Goal: Task Accomplishment & Management: Use online tool/utility

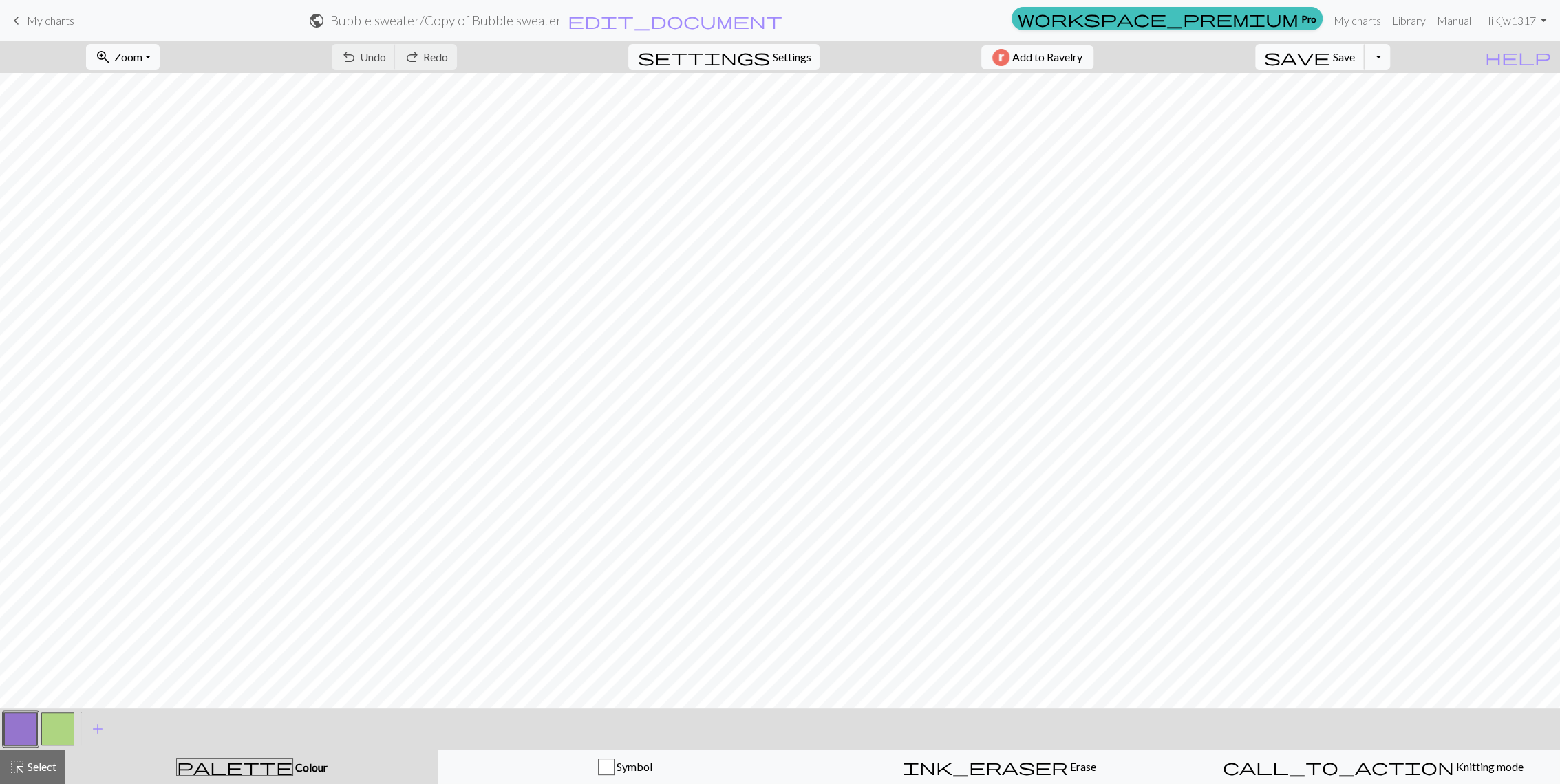
click at [1330, 61] on span "save" at bounding box center [1297, 57] width 66 height 20
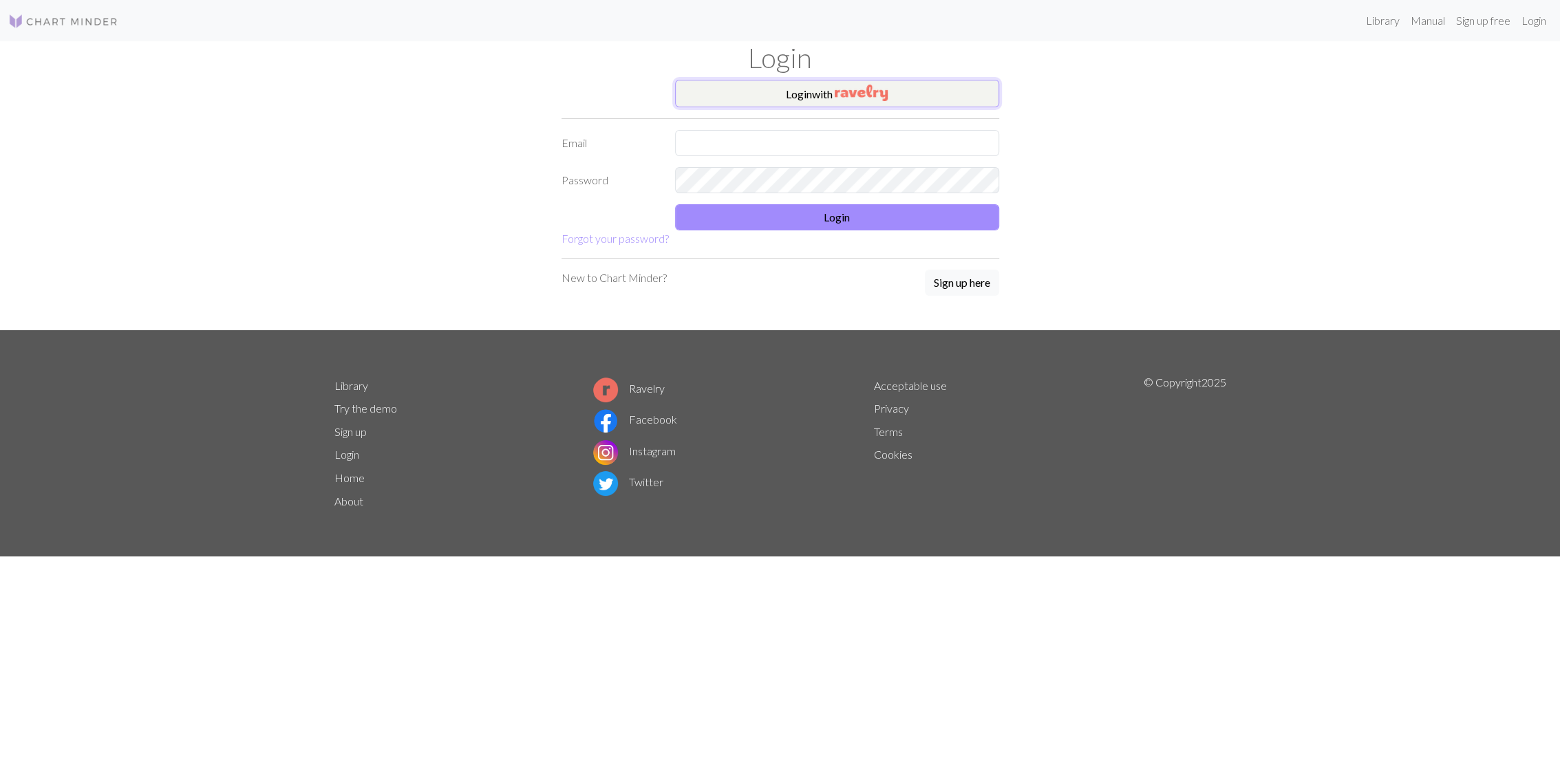
click at [794, 102] on button "Login with" at bounding box center [837, 93] width 324 height 27
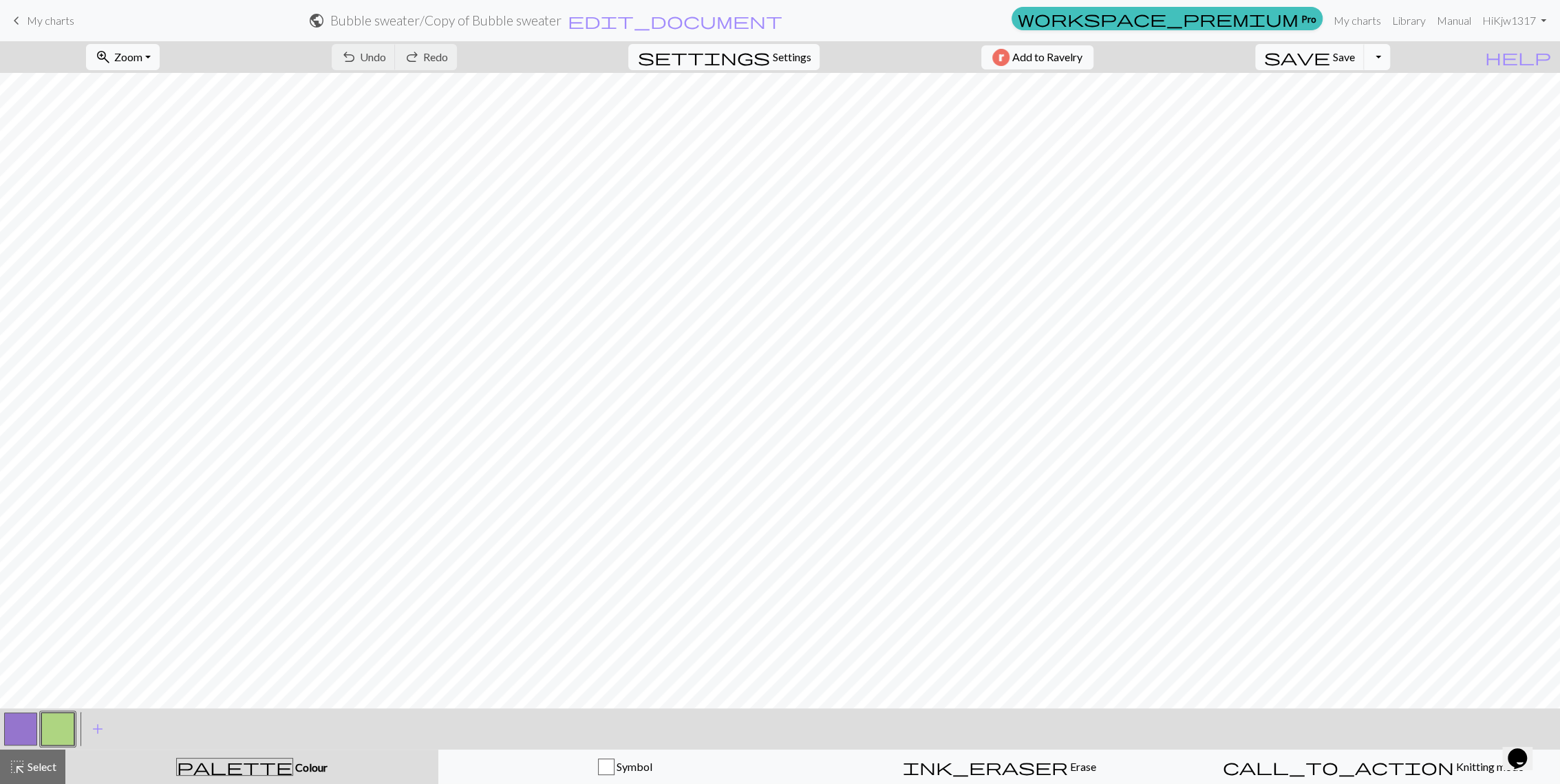
click at [1390, 61] on button "Toggle Dropdown" at bounding box center [1377, 57] width 26 height 26
click at [1389, 89] on button "file_copy Save a copy" at bounding box center [1276, 88] width 227 height 22
click at [585, 21] on h2 "Bubble sweater / Copy of Copy of Bubble sweater" at bounding box center [445, 20] width 279 height 16
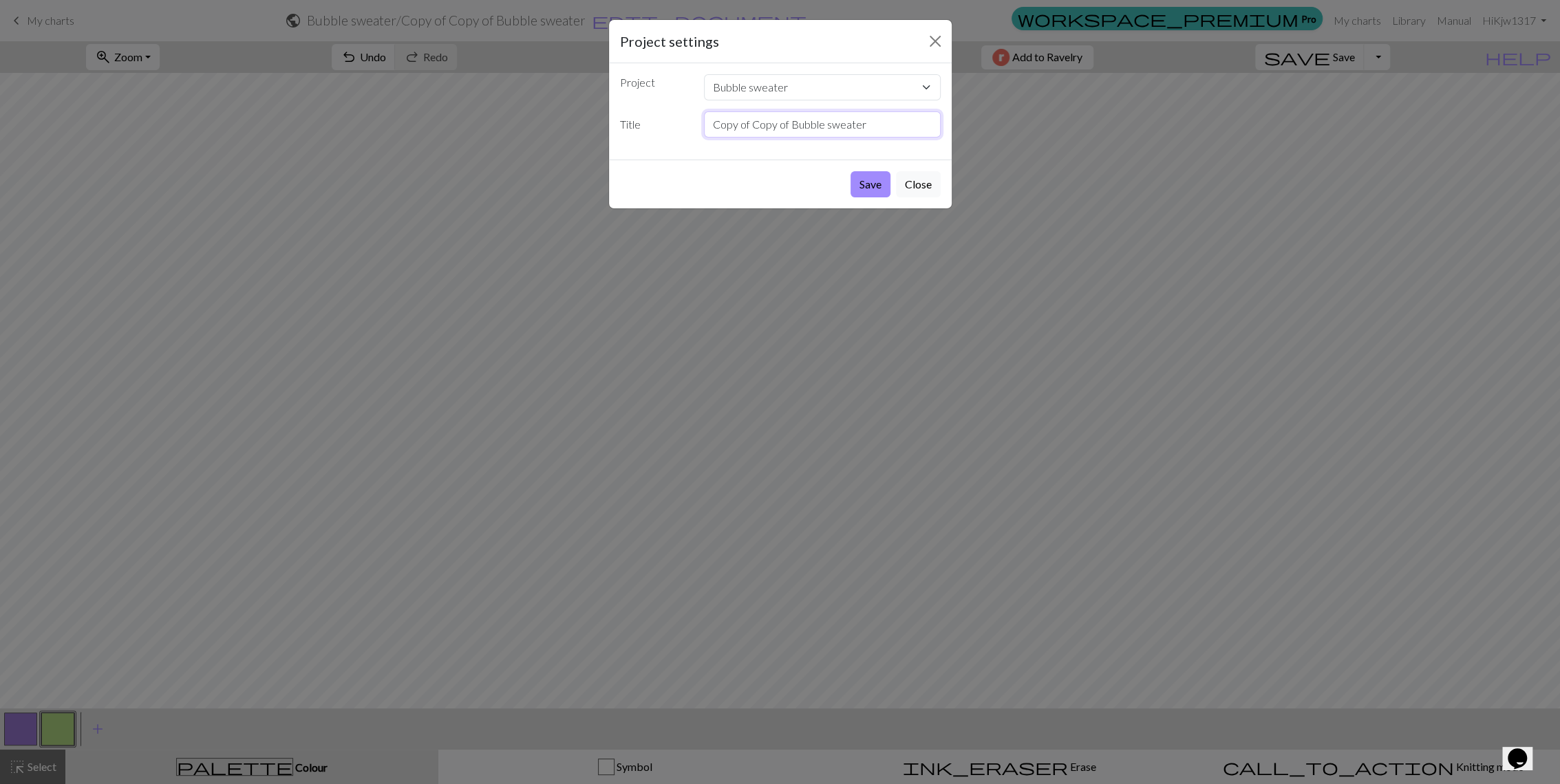
click at [756, 124] on input "Copy of Copy of Bubble sweater" at bounding box center [822, 124] width 237 height 26
type input "Guage of Bubble sweater"
click at [862, 182] on button "Save" at bounding box center [870, 184] width 40 height 26
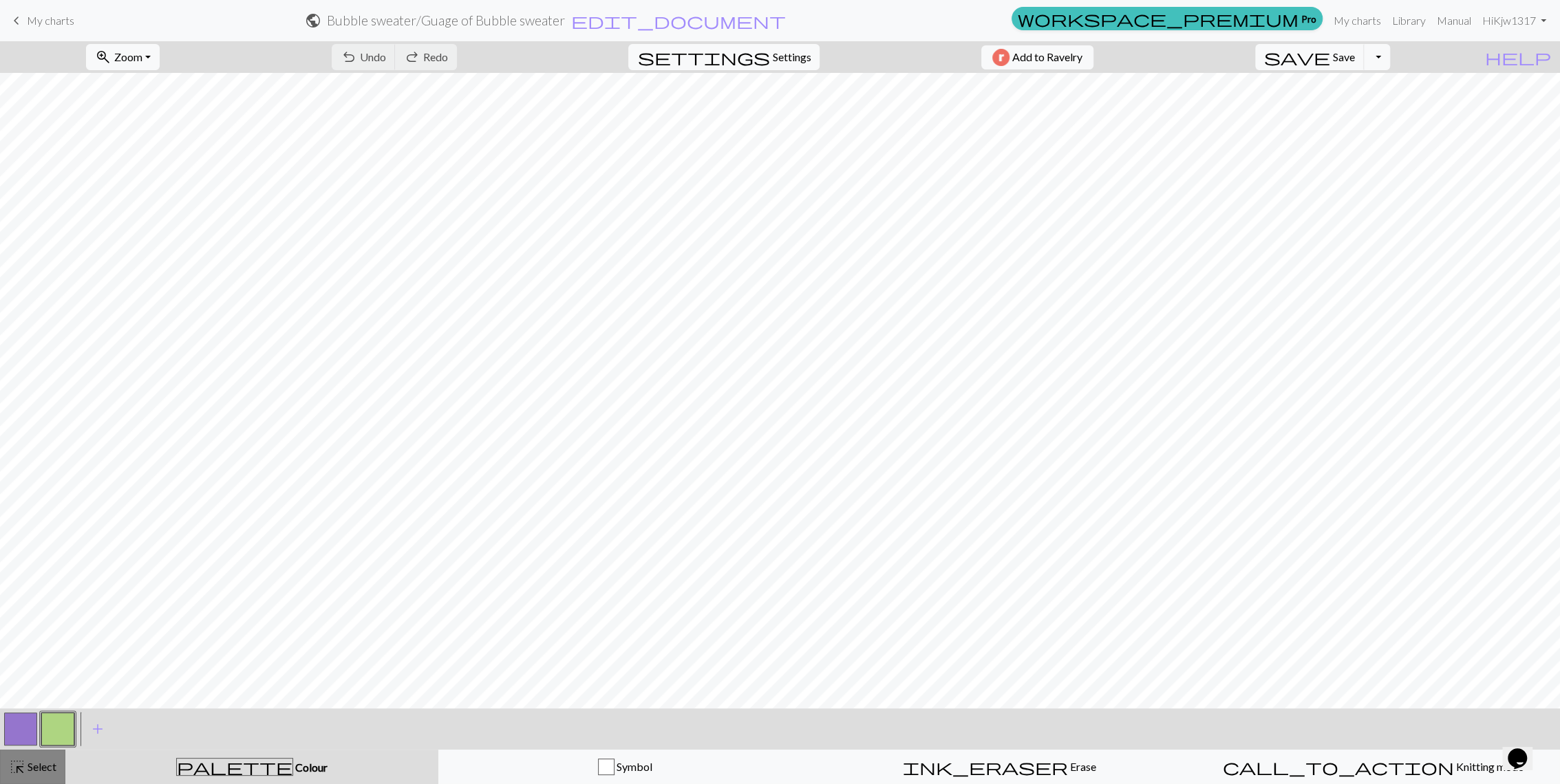
click at [41, 766] on span "Select" at bounding box center [41, 767] width 31 height 13
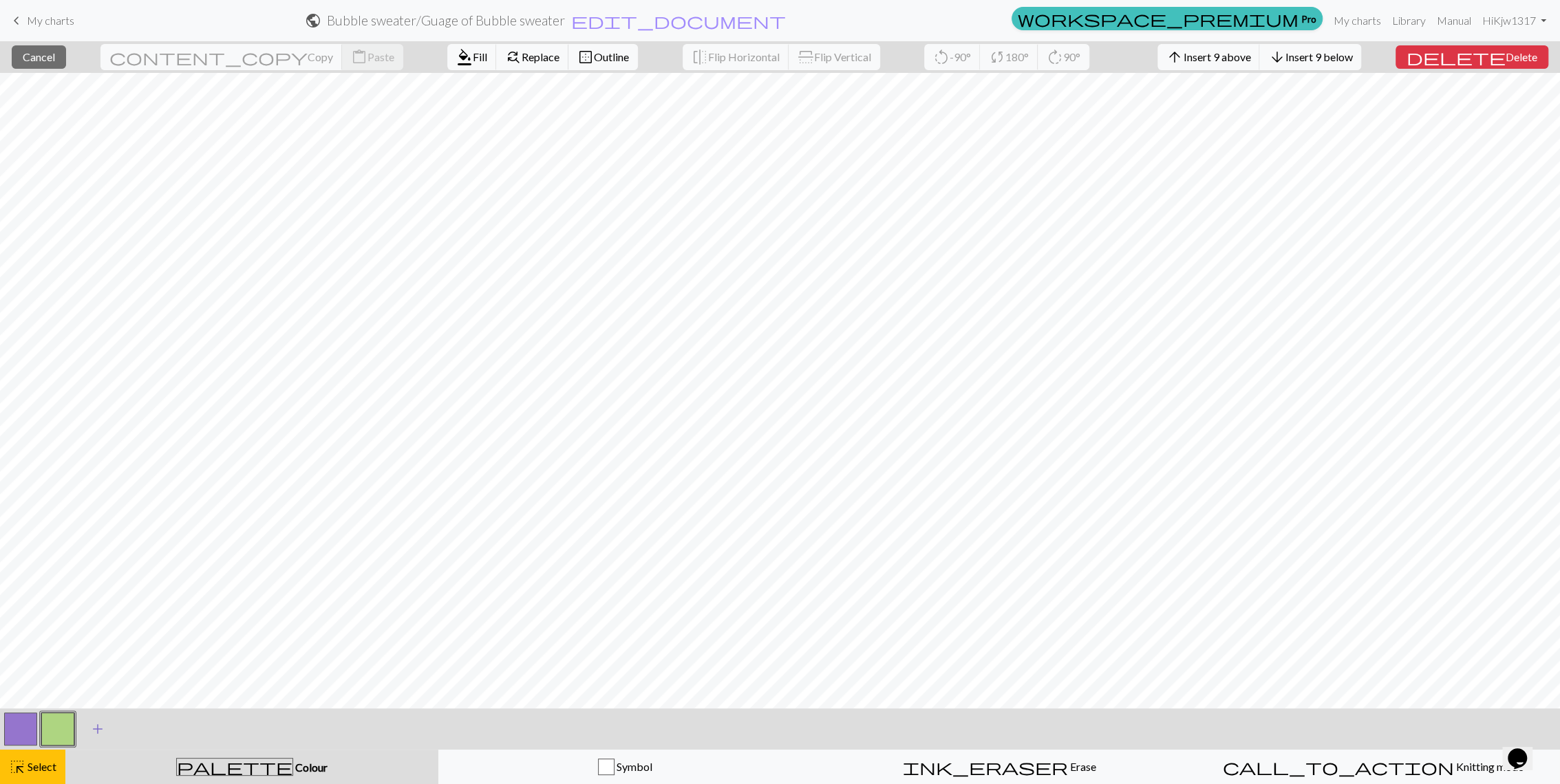
click at [88, 730] on button "add Add a colour" at bounding box center [98, 729] width 35 height 35
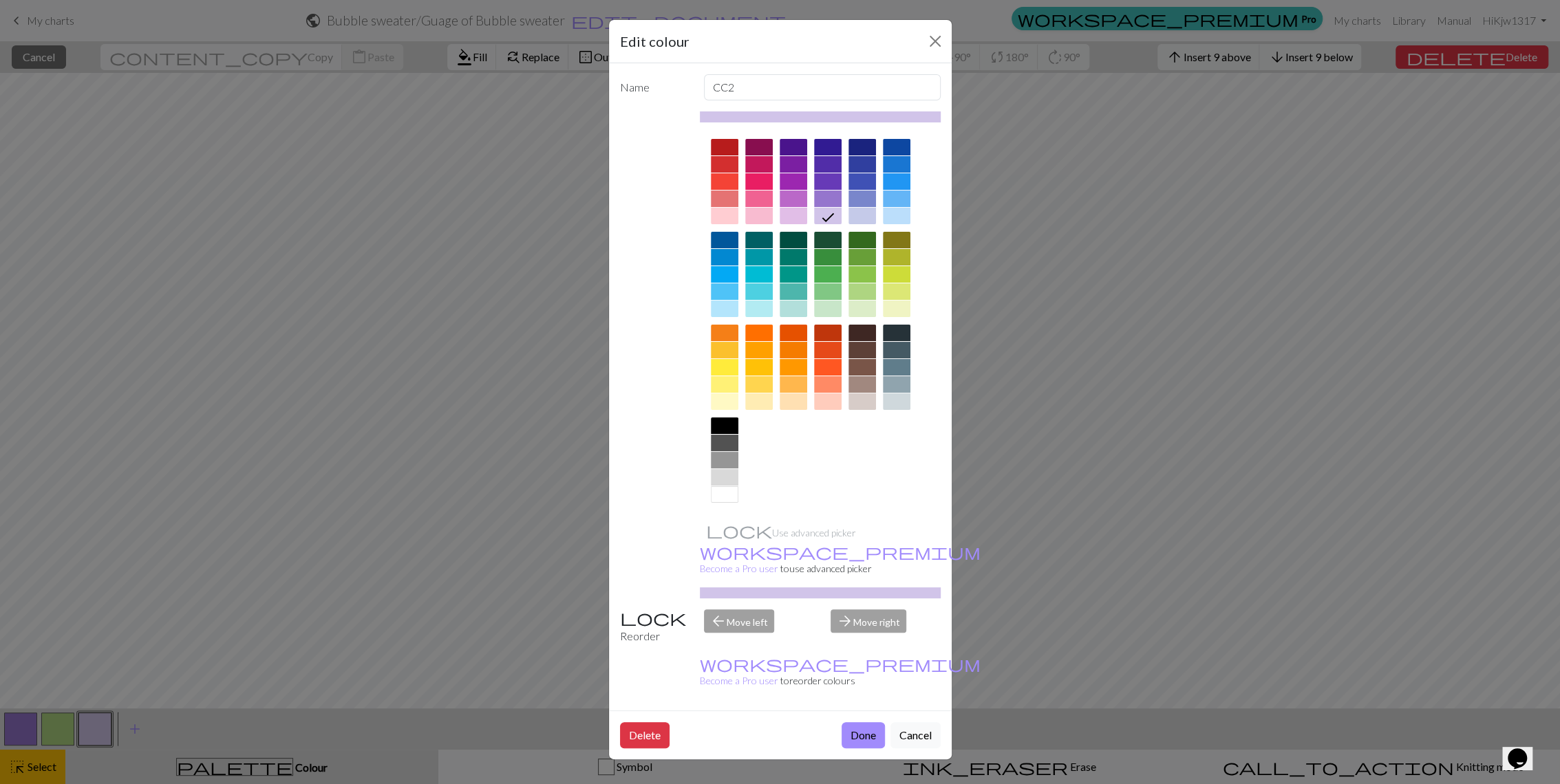
click at [726, 217] on div at bounding box center [724, 216] width 27 height 17
click at [860, 723] on button "Done" at bounding box center [863, 736] width 43 height 26
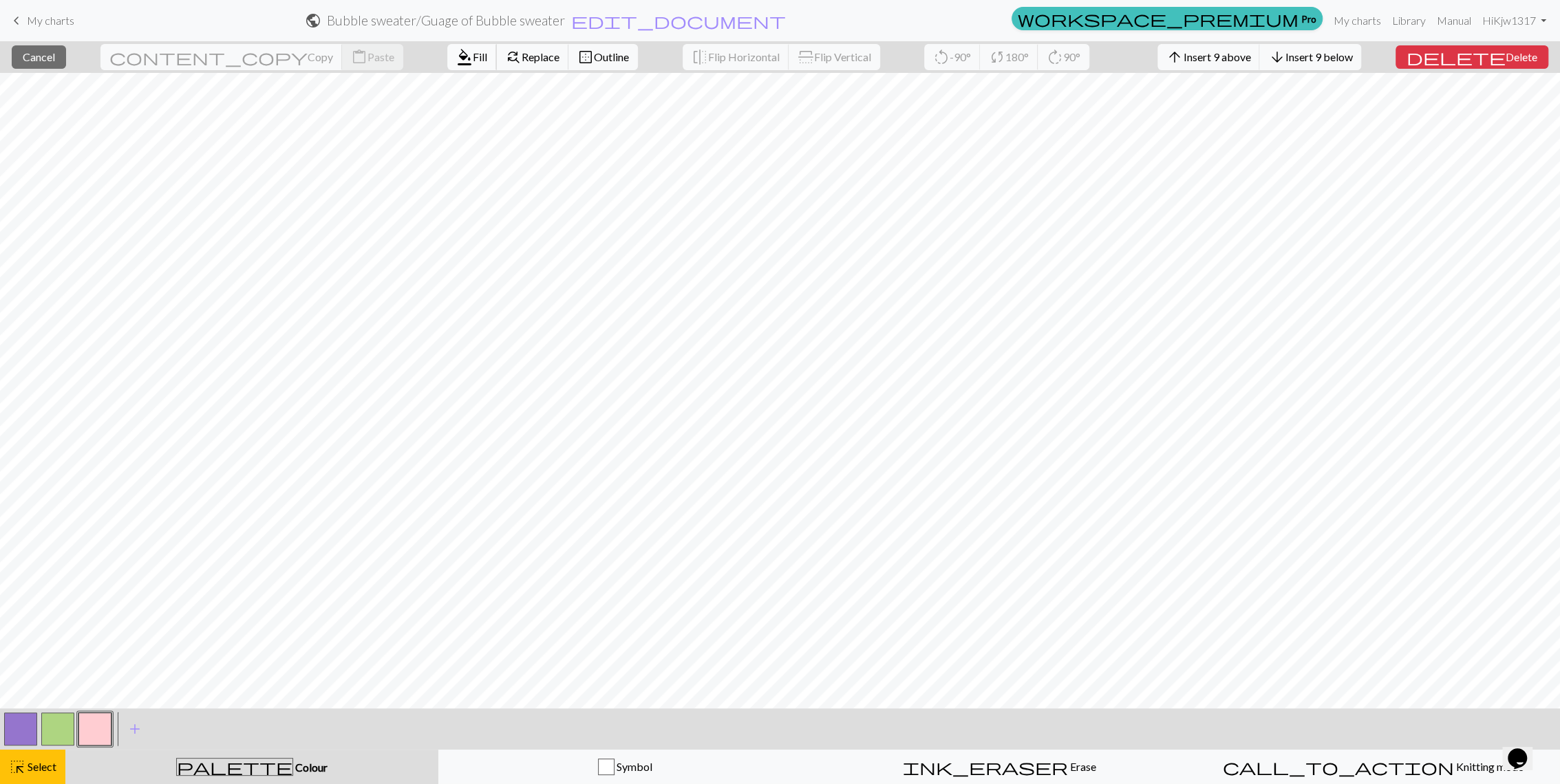
click at [457, 57] on span "format_color_fill" at bounding box center [465, 57] width 17 height 20
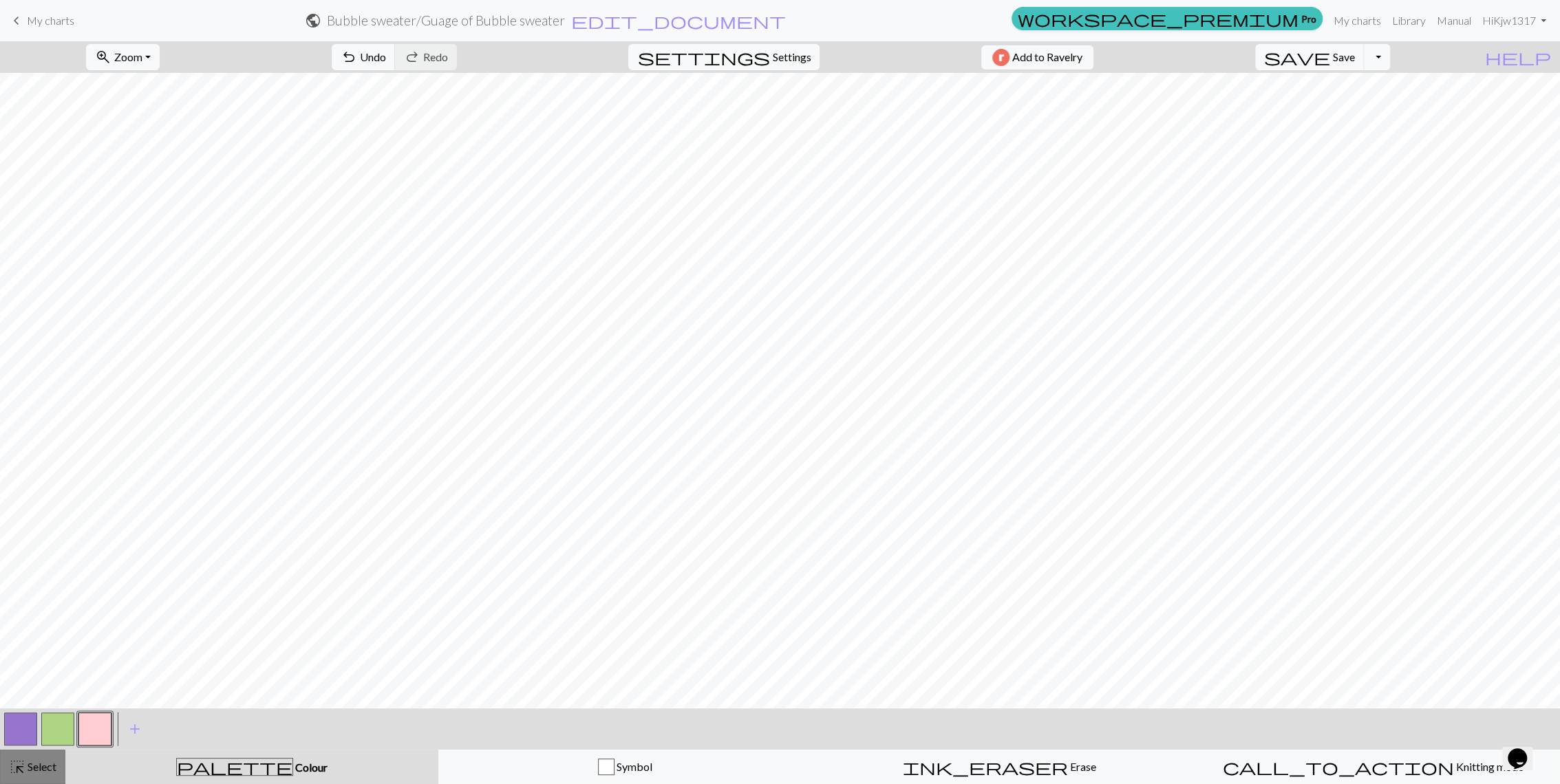
click at [54, 771] on span "Select" at bounding box center [41, 767] width 31 height 13
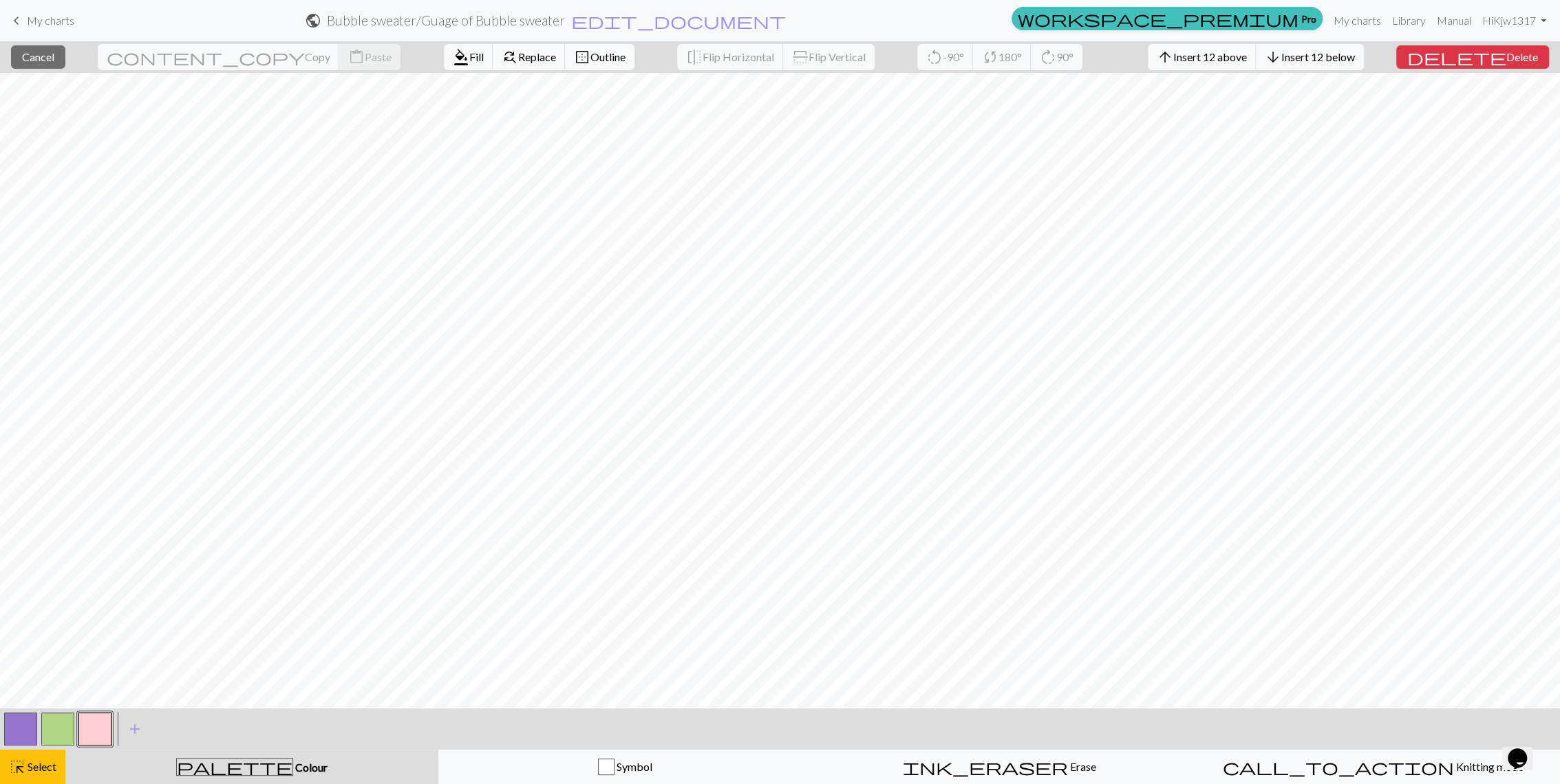
click at [96, 729] on button "button" at bounding box center [95, 729] width 33 height 33
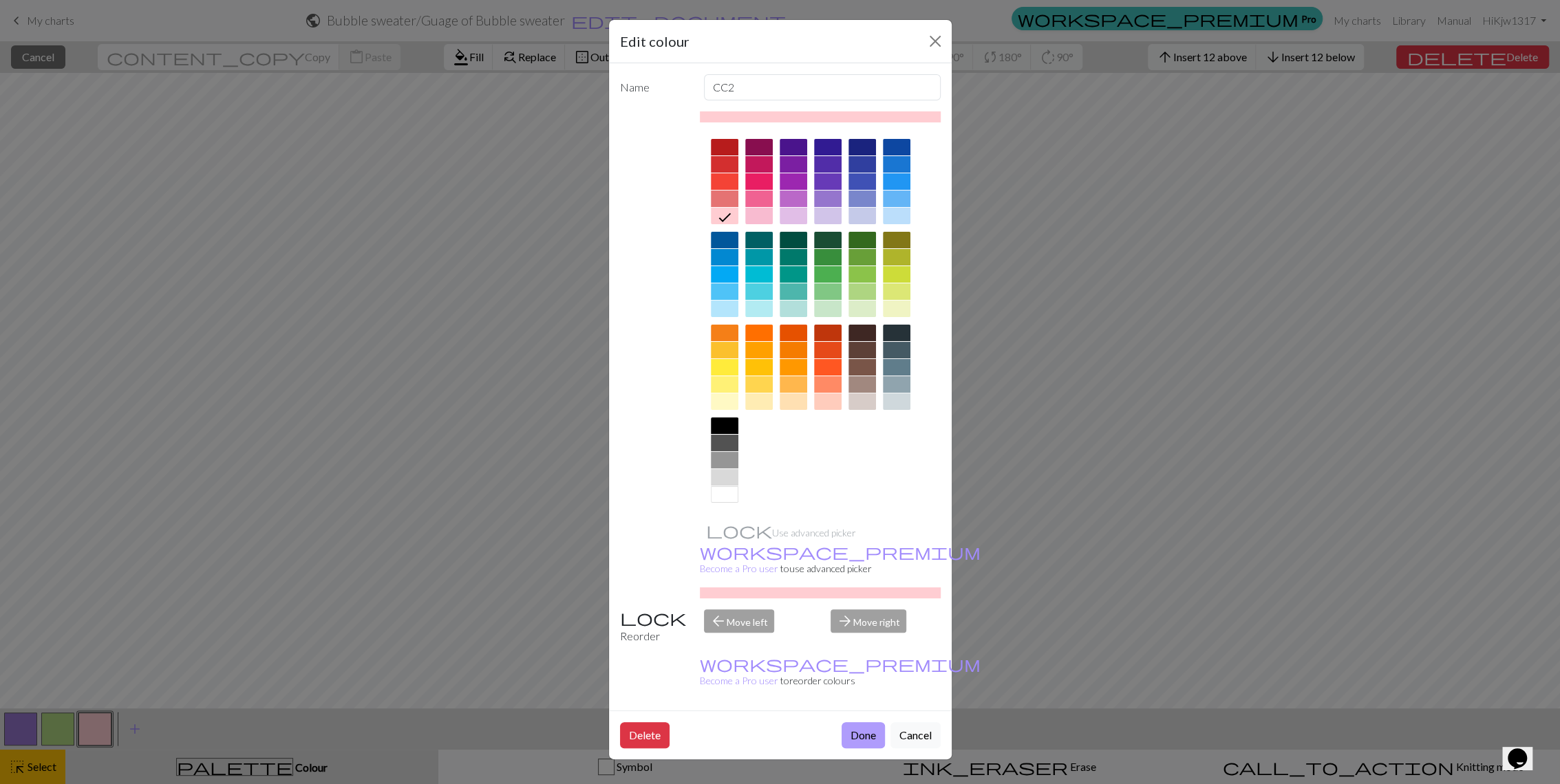
click at [862, 723] on button "Done" at bounding box center [863, 736] width 43 height 26
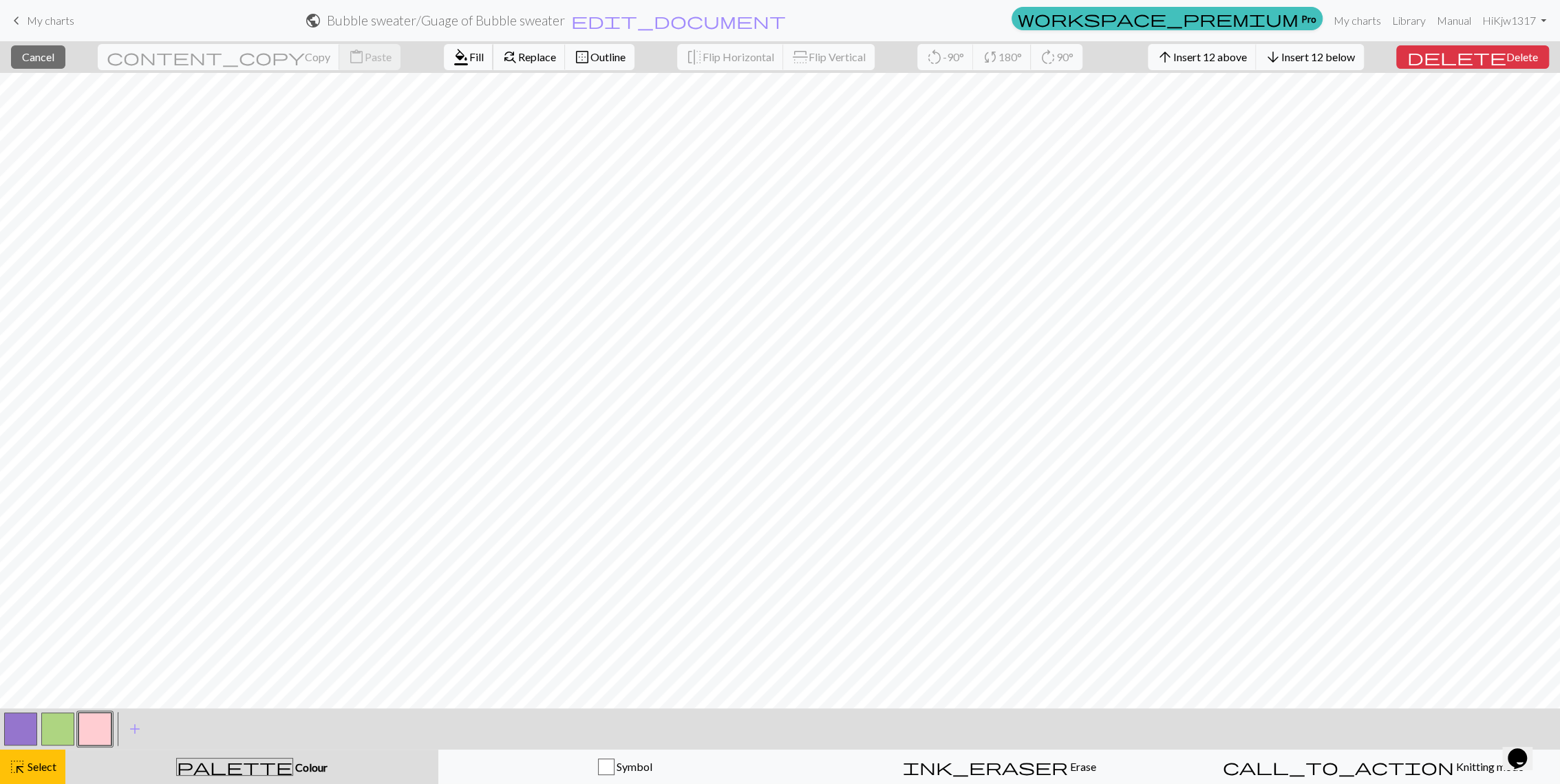
click at [470, 54] on span "Fill" at bounding box center [477, 56] width 14 height 13
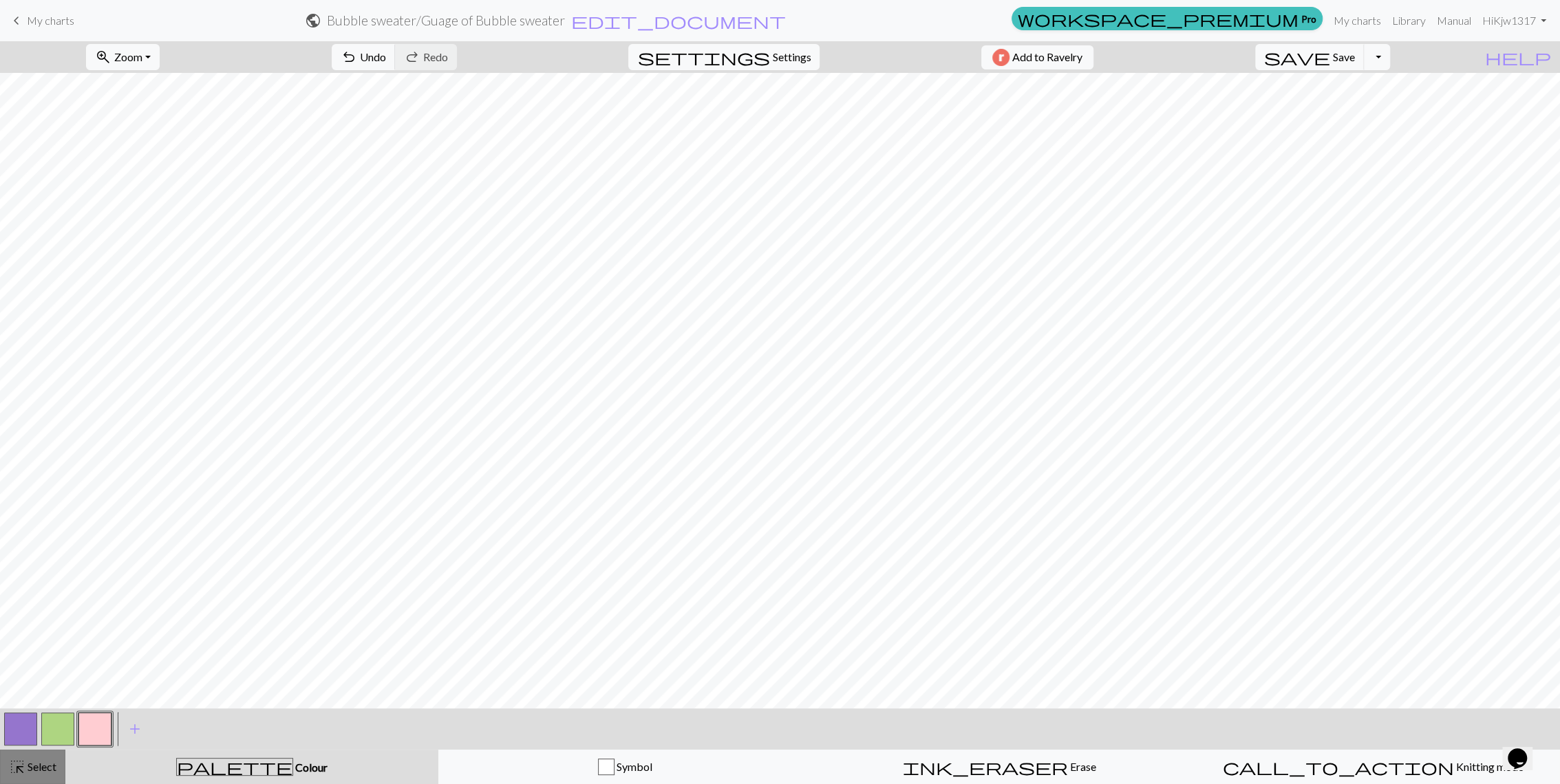
click at [48, 762] on span "Select" at bounding box center [41, 767] width 31 height 13
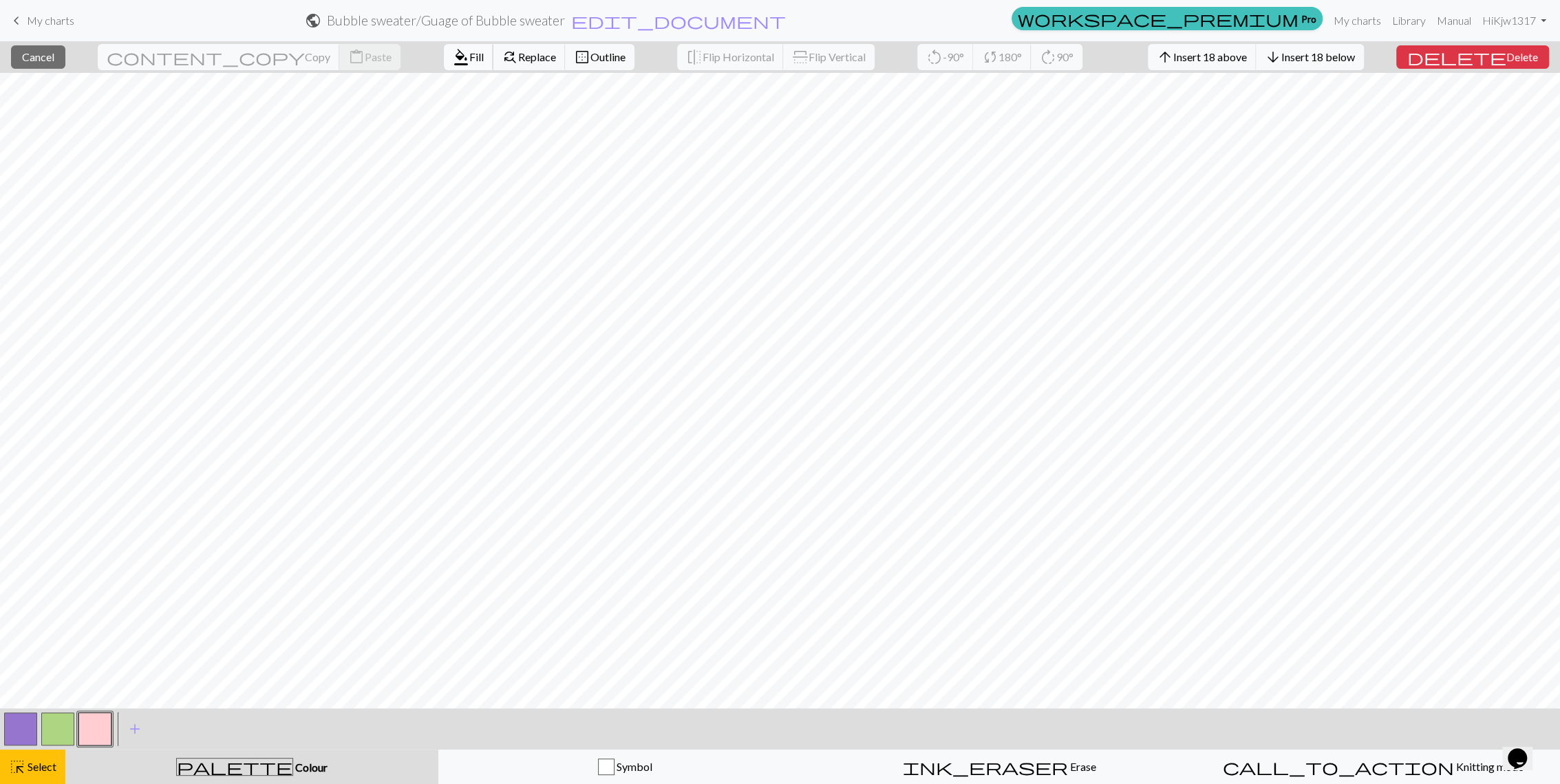
click at [453, 59] on span "format_color_fill" at bounding box center [461, 57] width 17 height 20
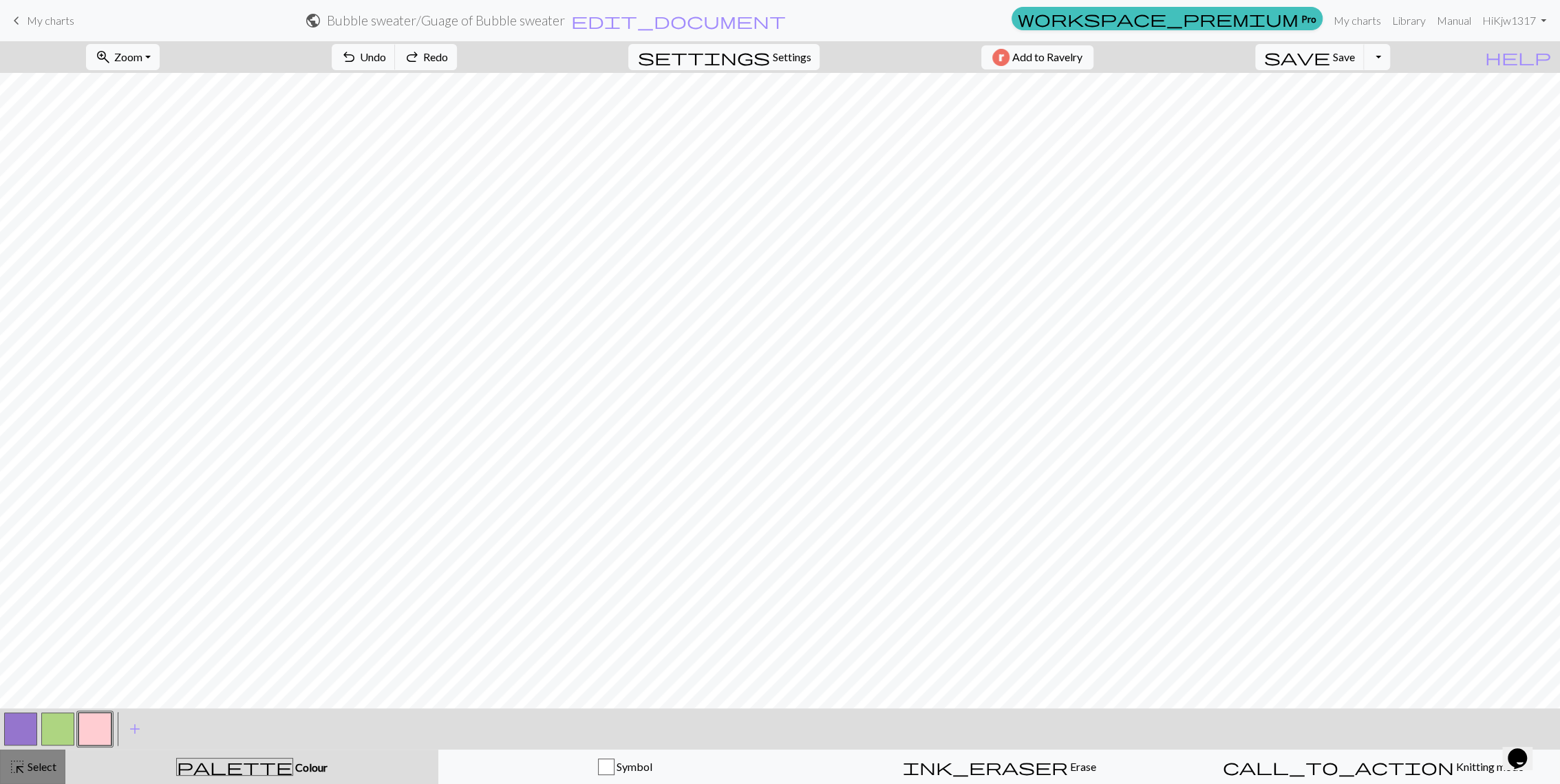
click at [48, 774] on div "highlight_alt Select Select" at bounding box center [33, 767] width 48 height 17
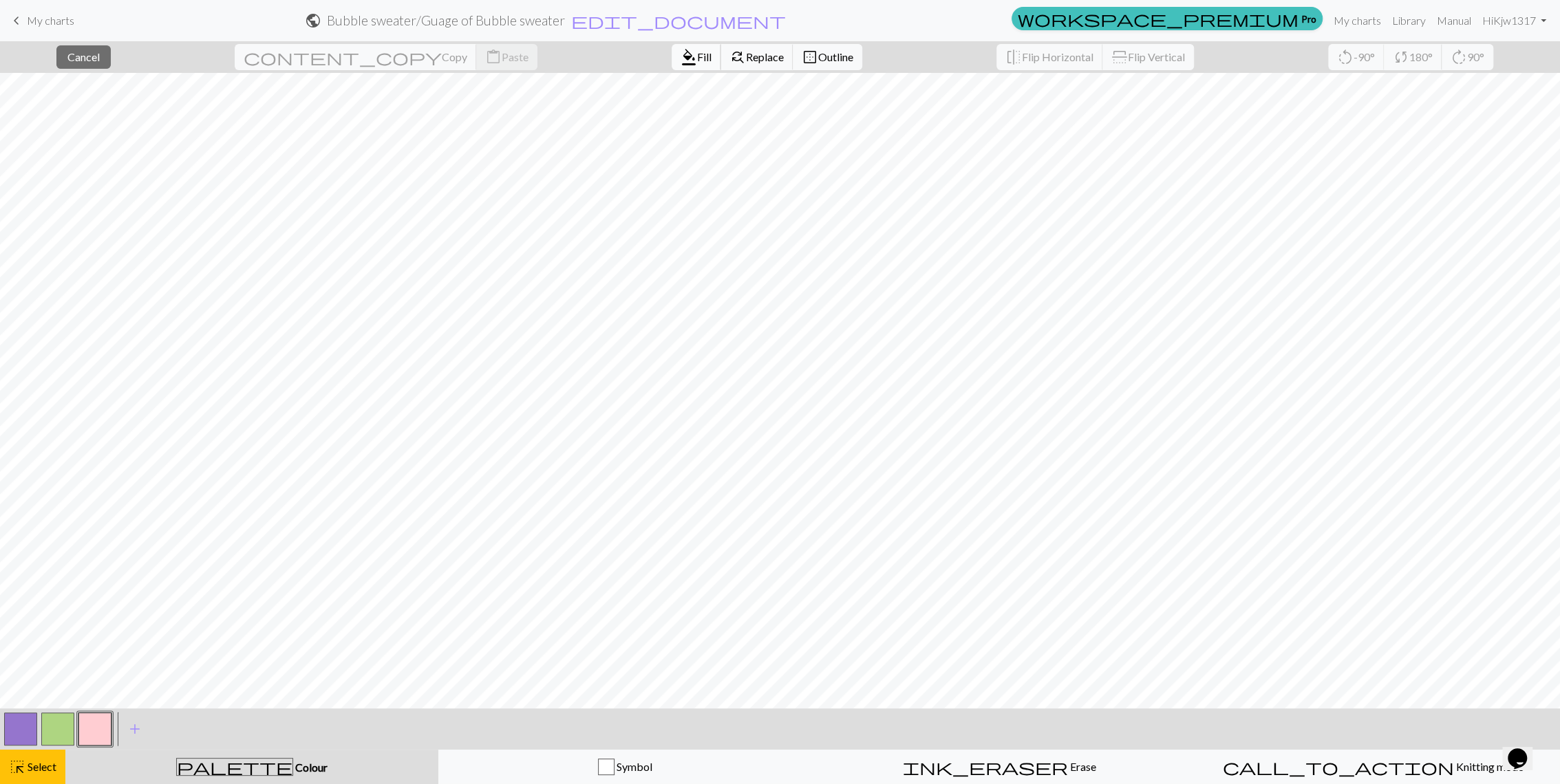
click at [681, 52] on span "format_color_fill" at bounding box center [689, 57] width 17 height 20
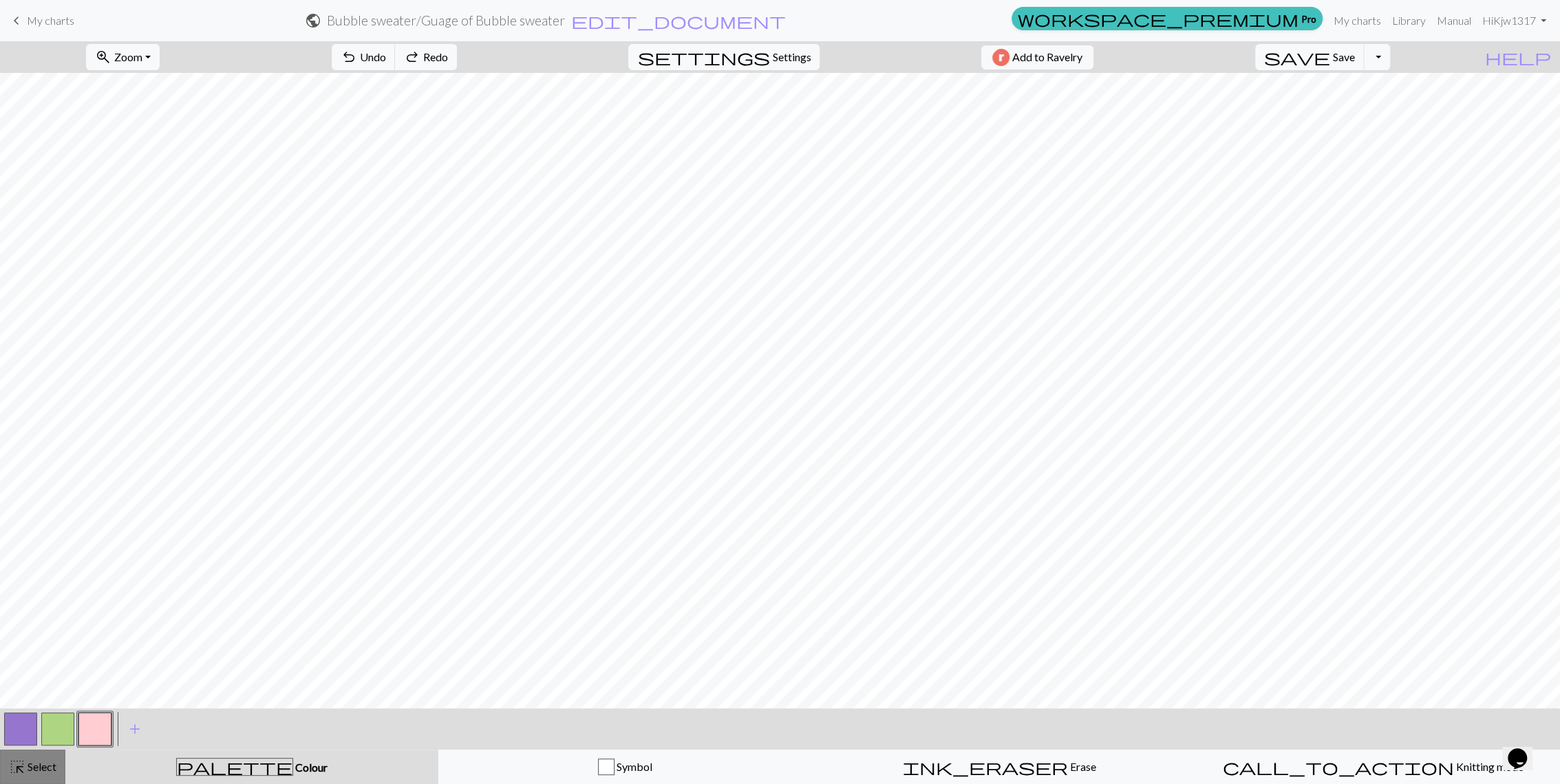
click at [41, 769] on span "Select" at bounding box center [41, 767] width 31 height 13
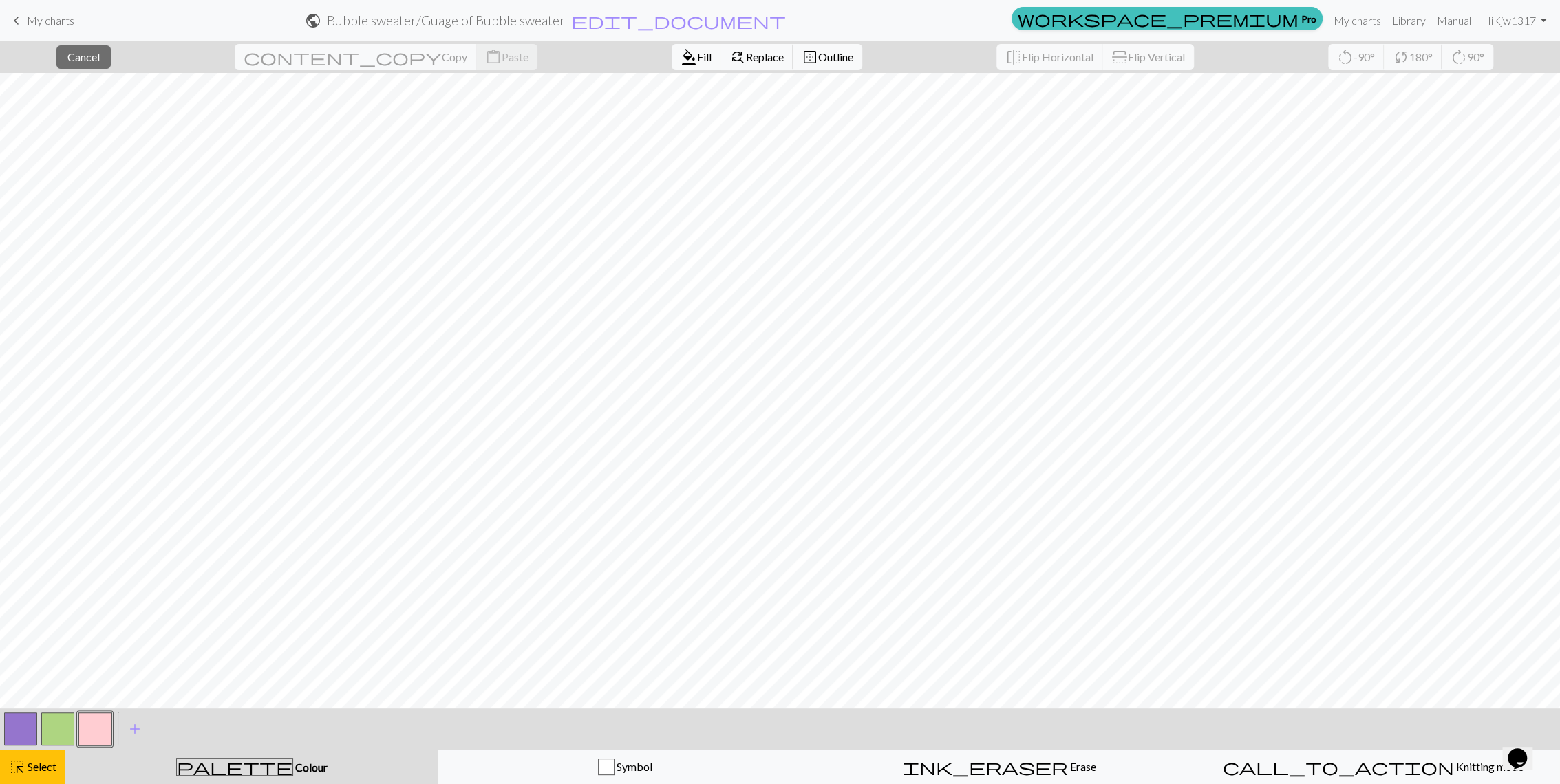
click at [98, 730] on button "button" at bounding box center [95, 729] width 33 height 33
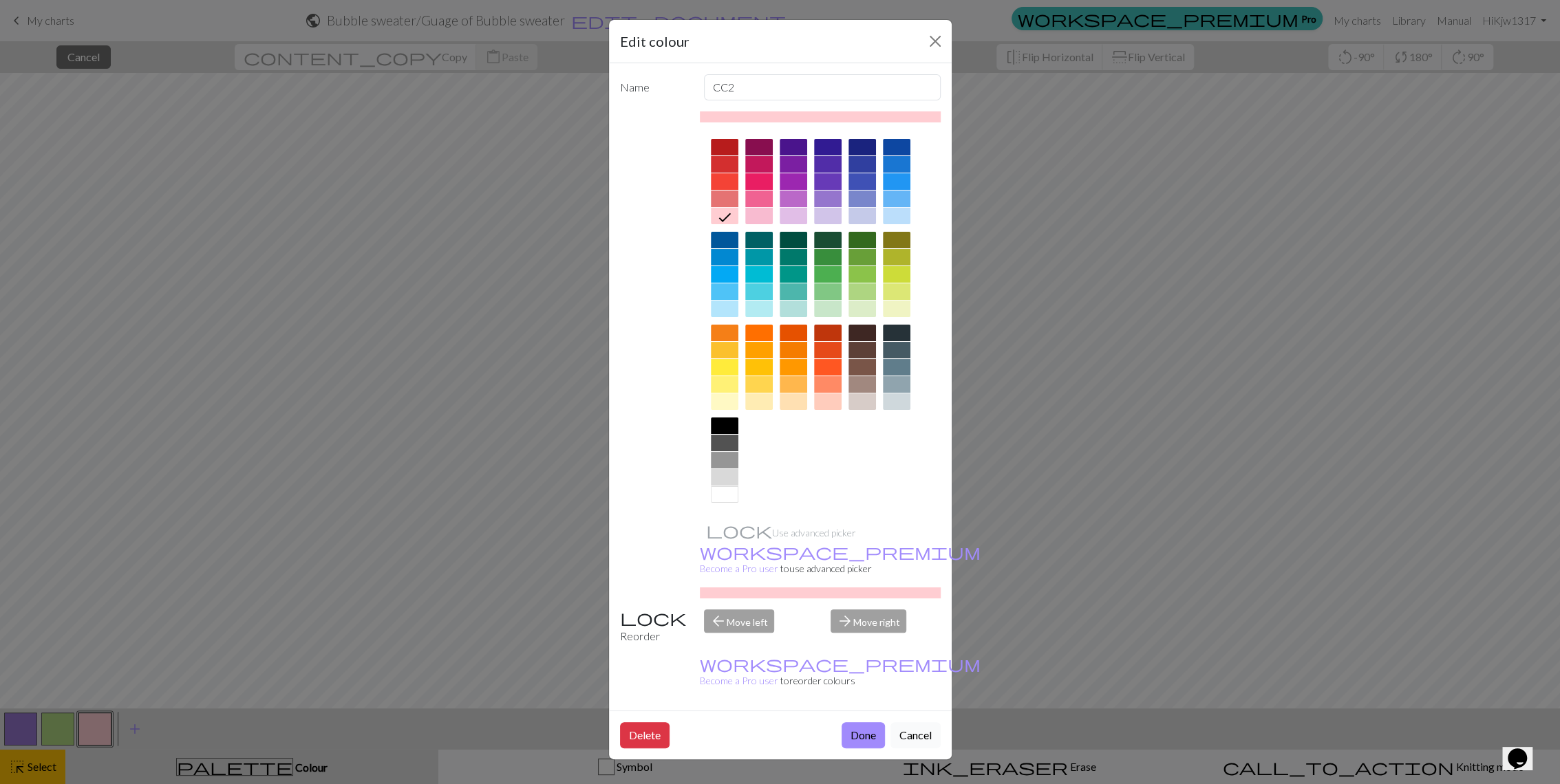
click at [895, 723] on button "Cancel" at bounding box center [915, 736] width 50 height 26
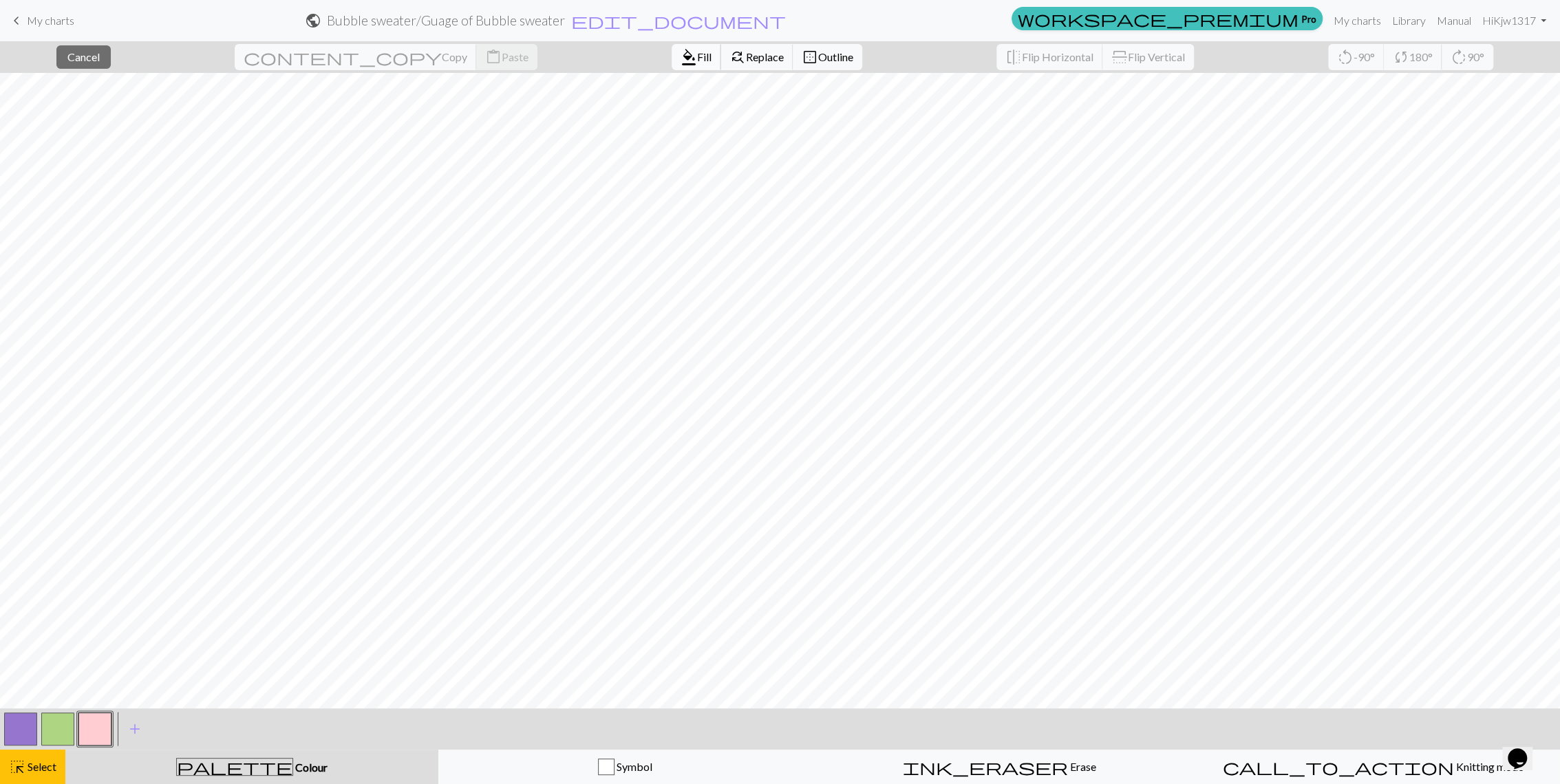
click at [671, 67] on button "format_color_fill Fill" at bounding box center [696, 57] width 49 height 26
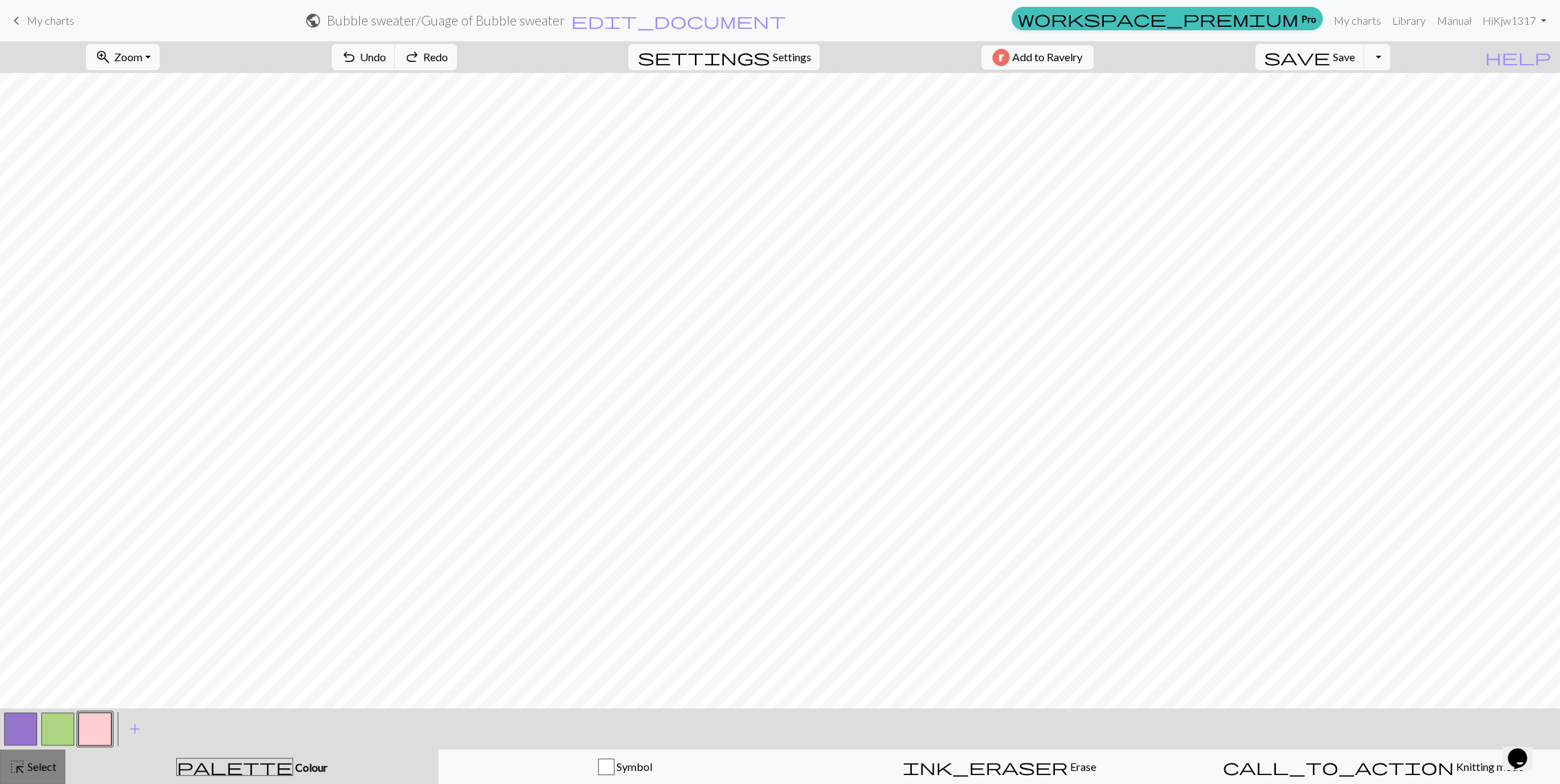
click at [43, 760] on span "Select" at bounding box center [41, 767] width 31 height 13
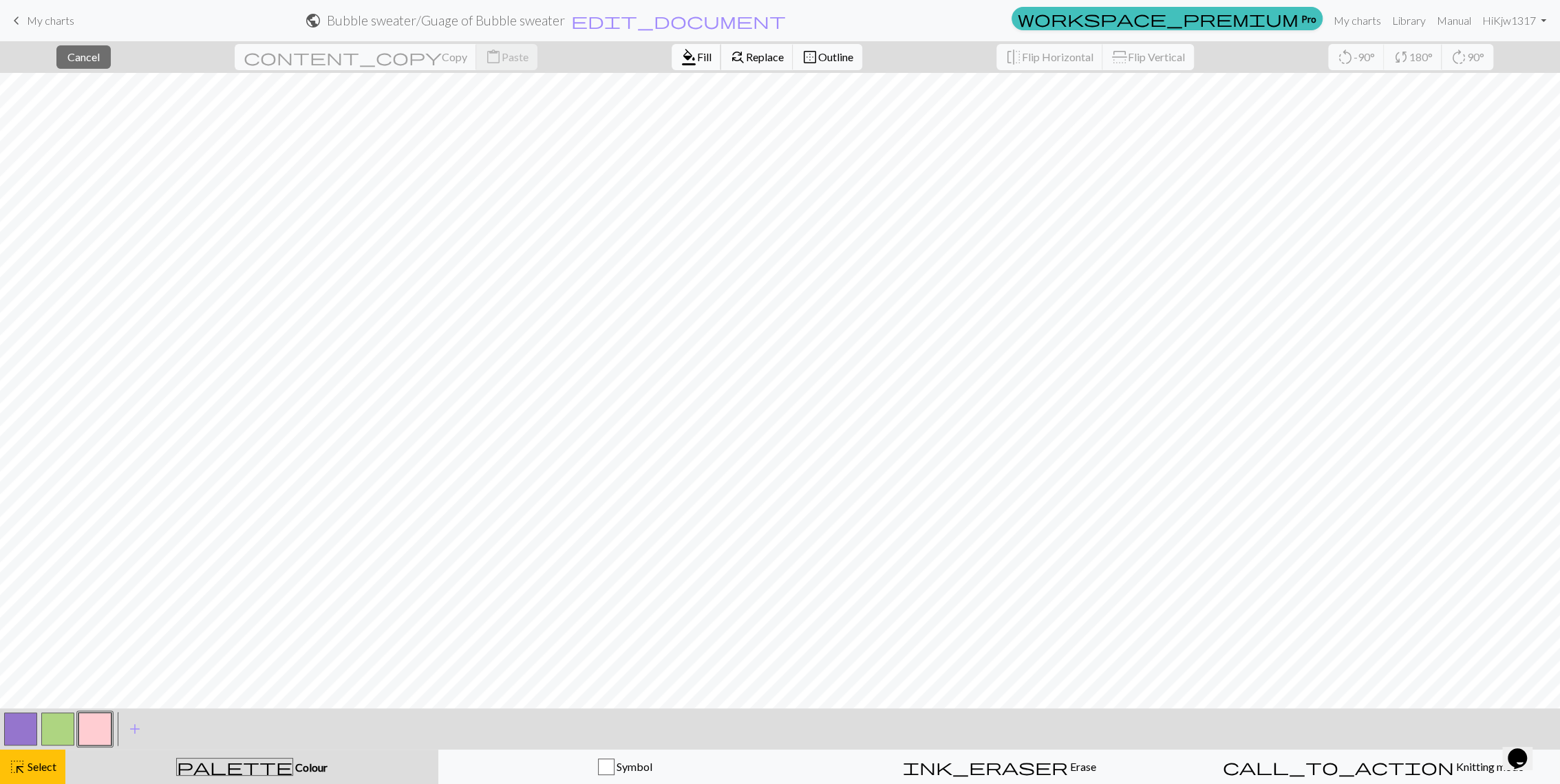
click at [681, 67] on span "format_color_fill" at bounding box center [689, 57] width 17 height 20
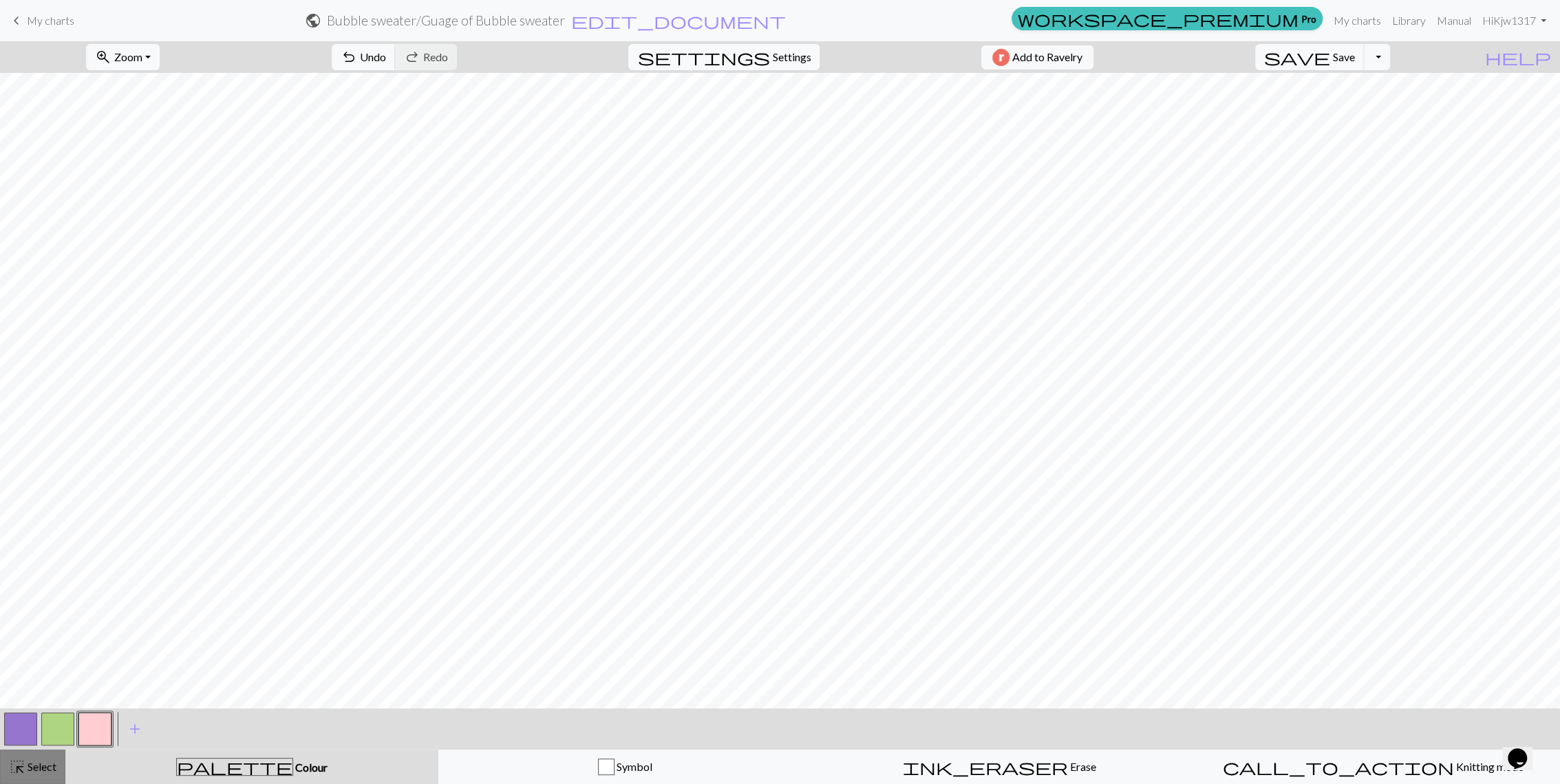
click at [39, 759] on div "highlight_alt Select Select" at bounding box center [33, 767] width 48 height 17
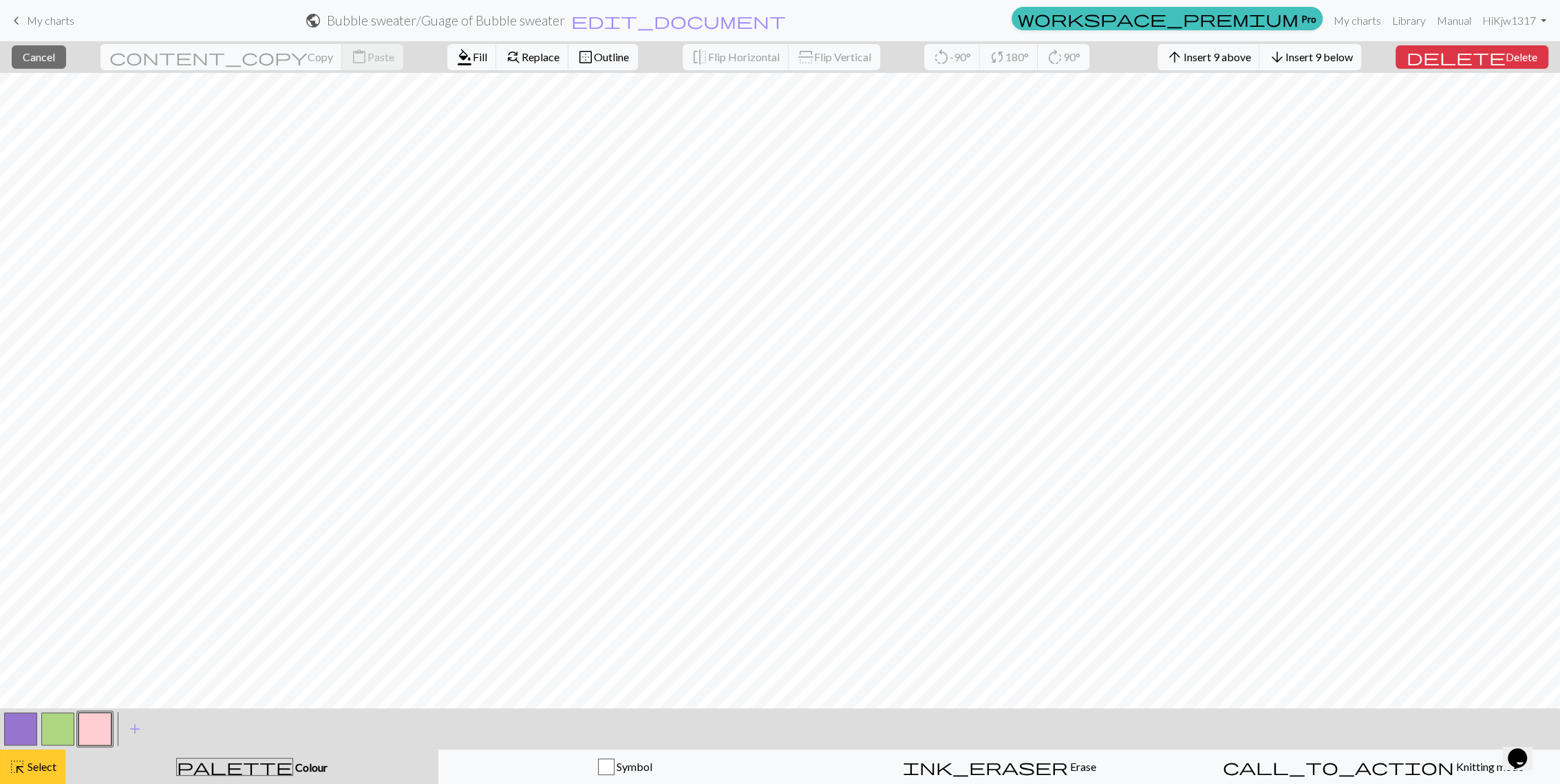
click at [56, 765] on span "Select" at bounding box center [41, 767] width 31 height 13
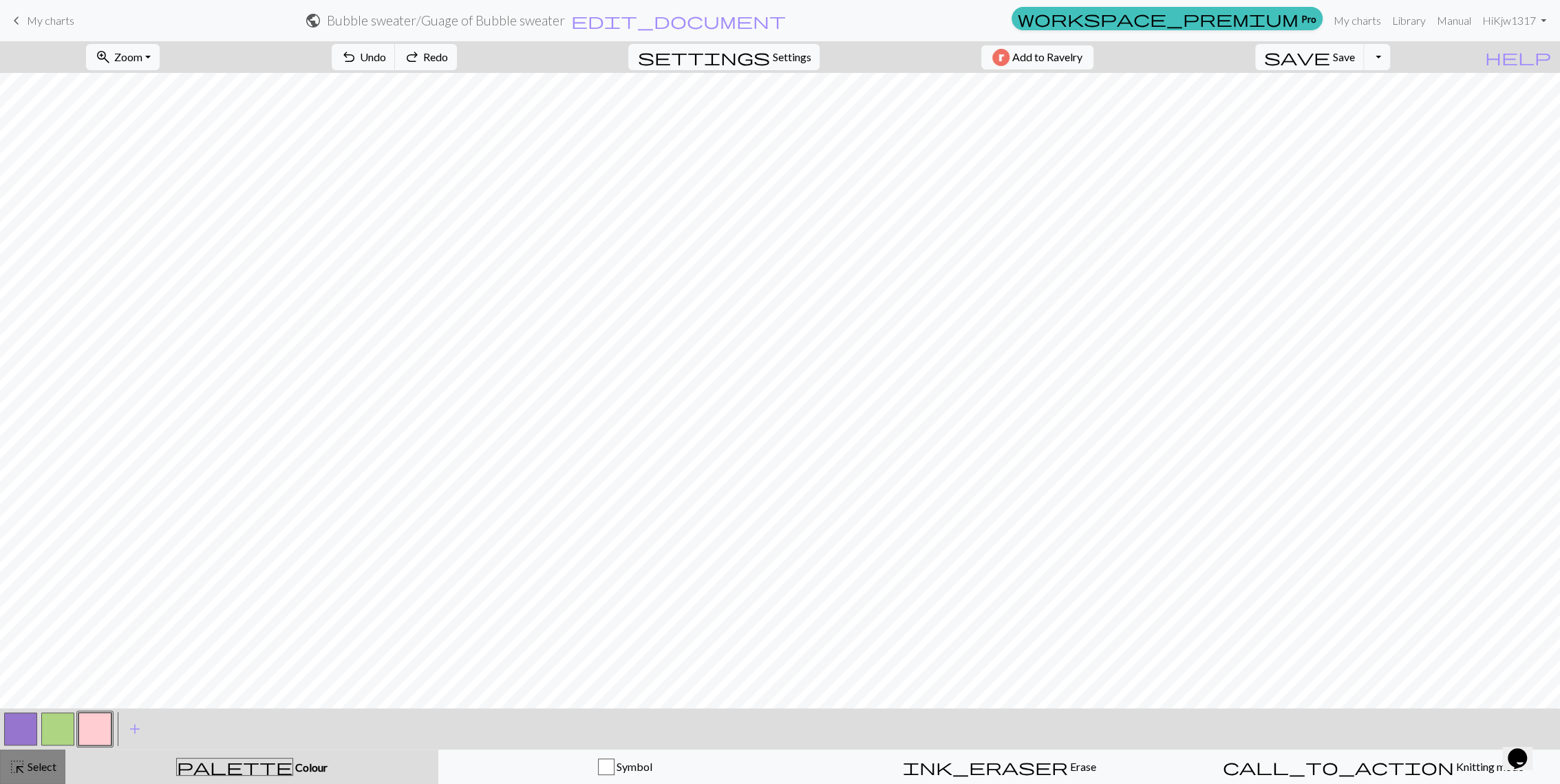
click at [43, 765] on span "Select" at bounding box center [41, 767] width 31 height 13
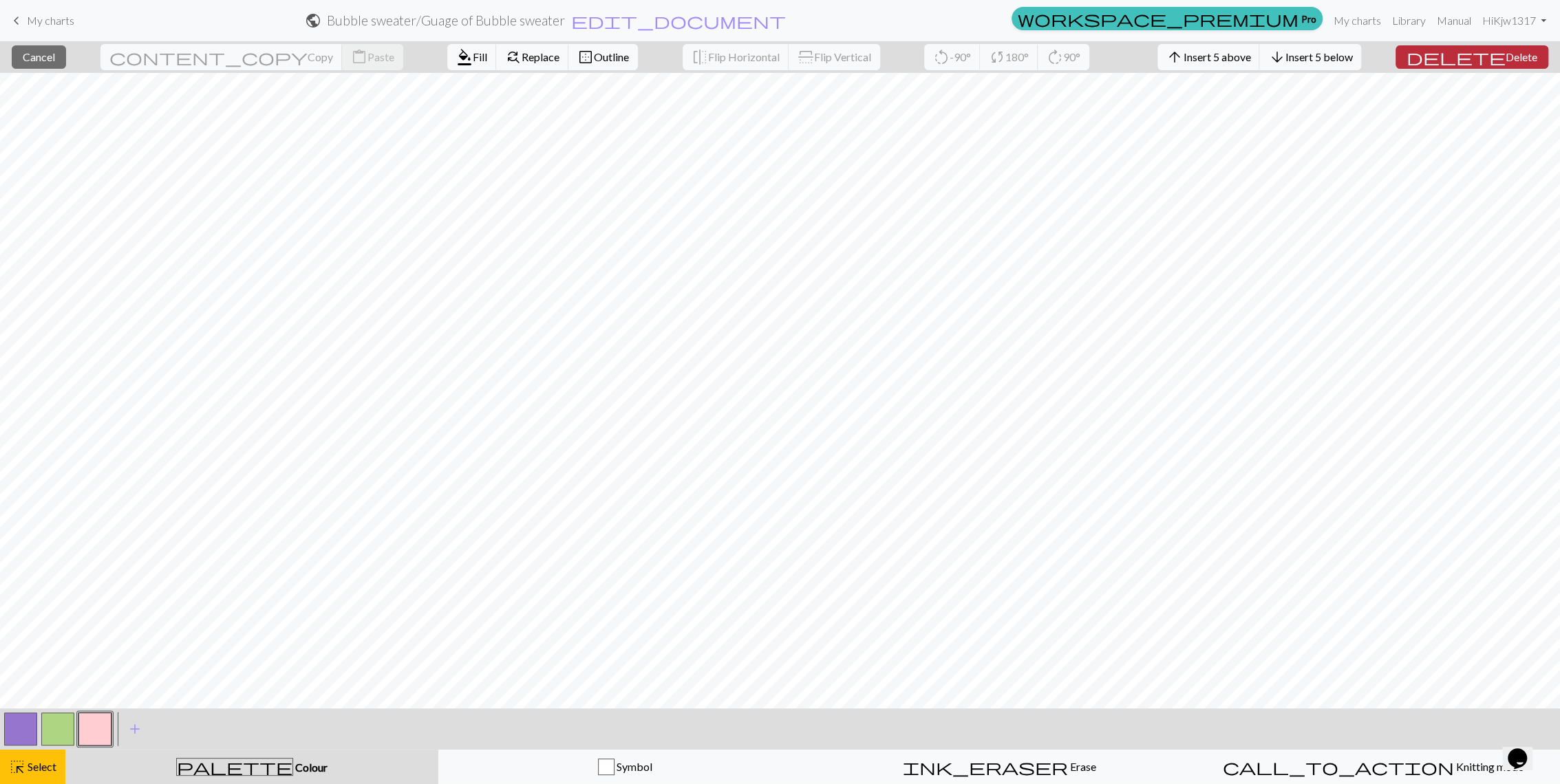
click at [1506, 61] on span "Delete" at bounding box center [1522, 56] width 32 height 13
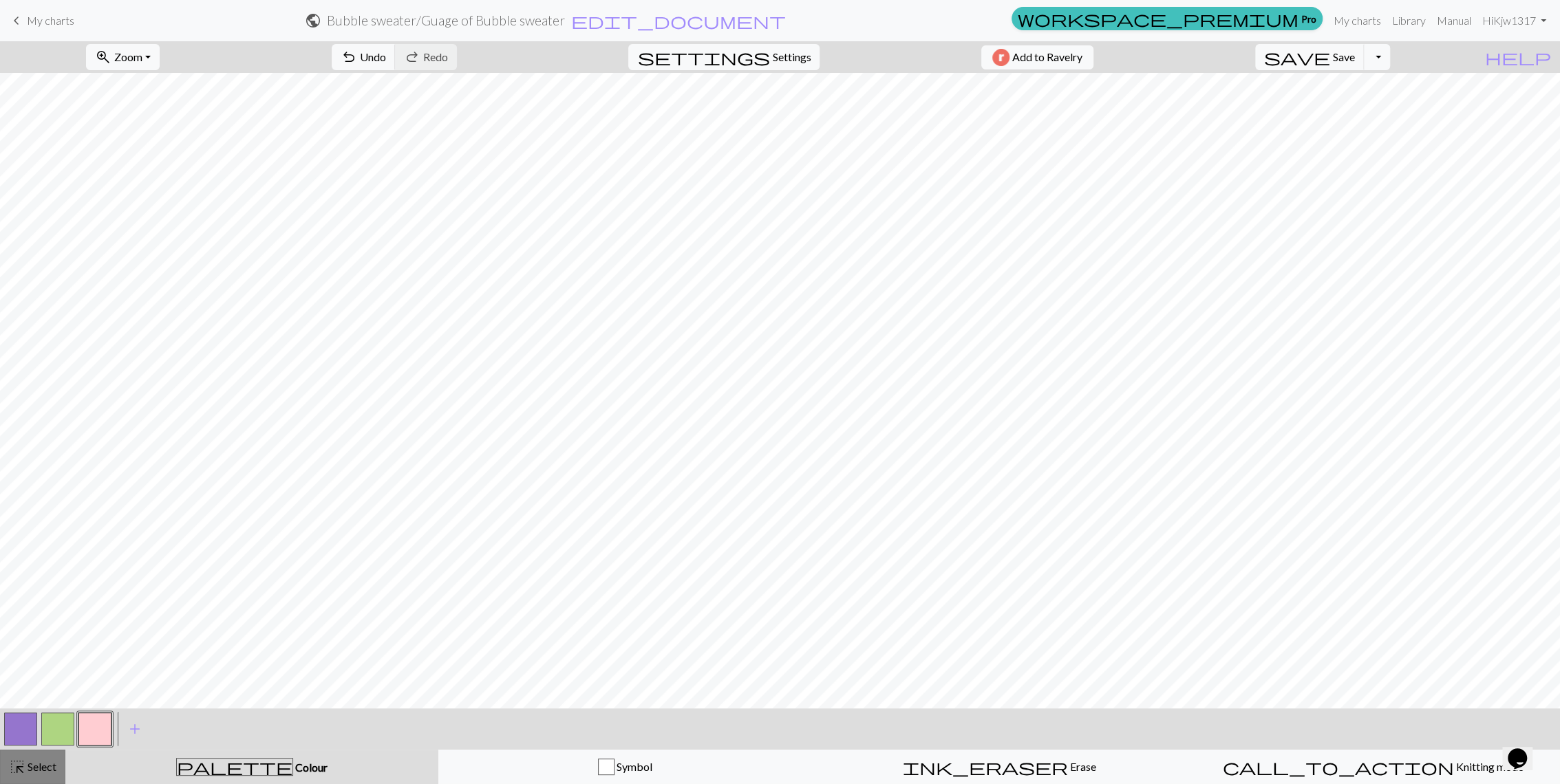
click at [40, 765] on span "Select" at bounding box center [41, 767] width 31 height 13
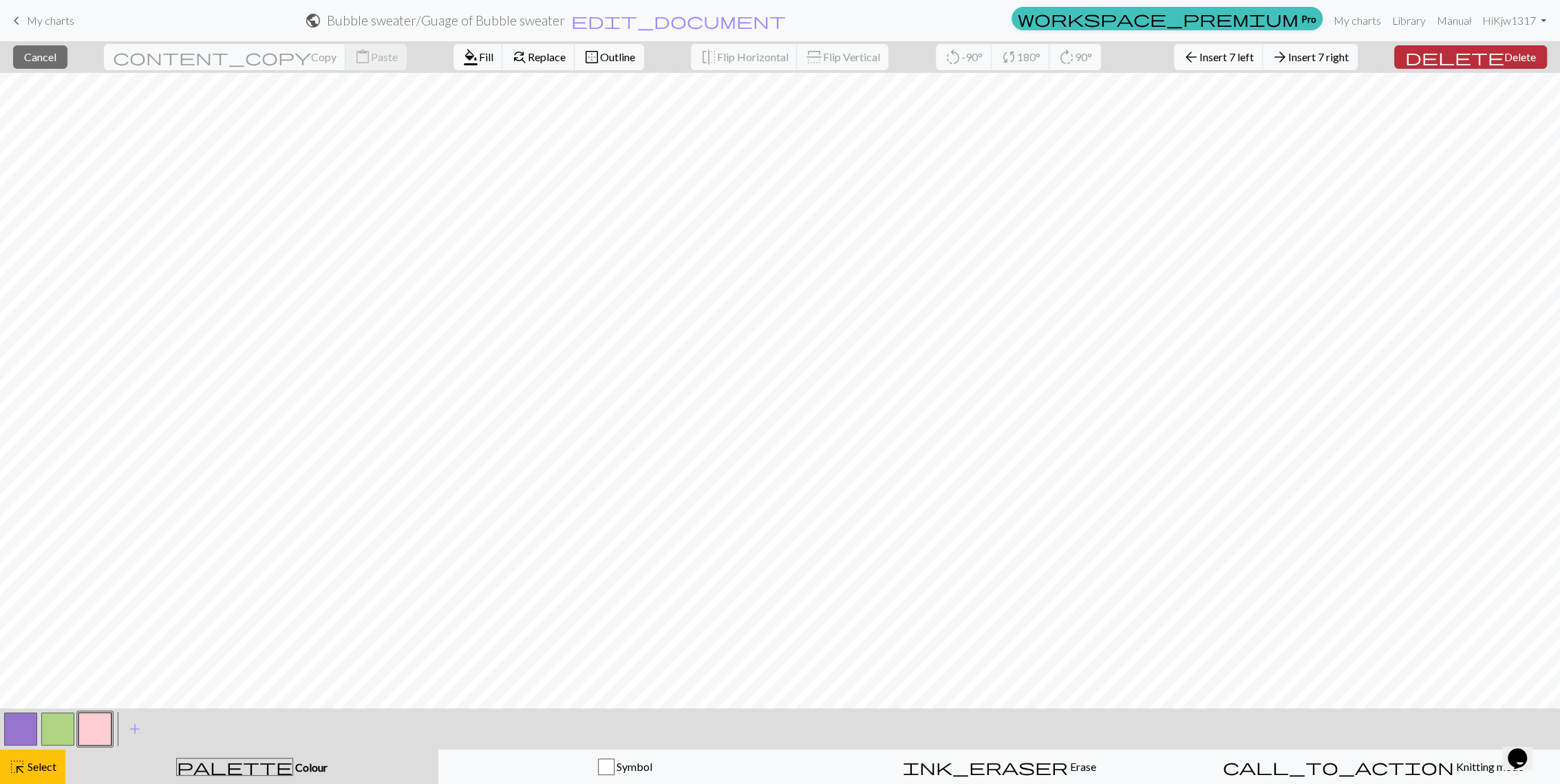
click at [1504, 55] on span "Delete" at bounding box center [1520, 56] width 32 height 13
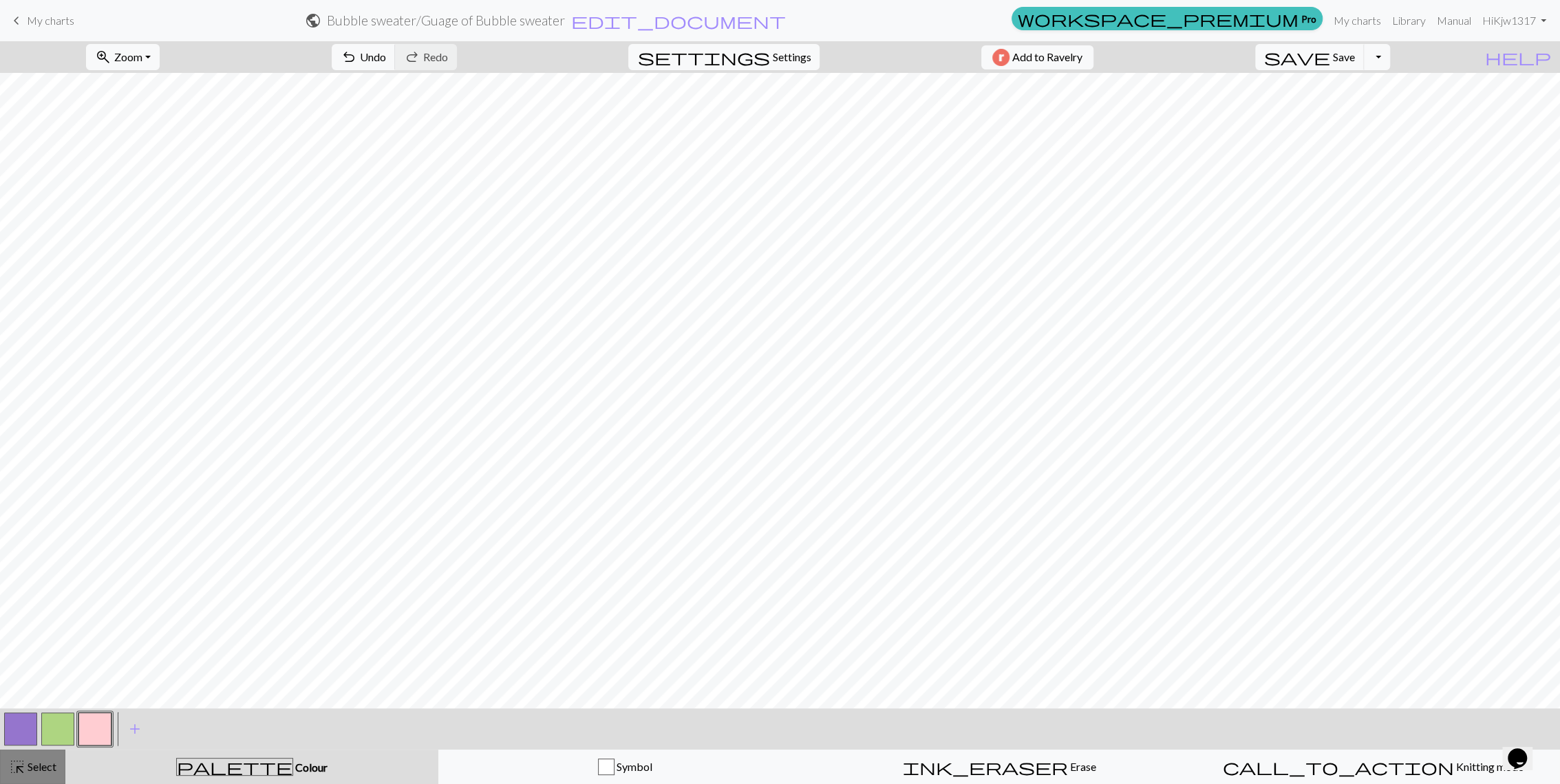
click at [32, 754] on button "highlight_alt Select Select" at bounding box center [33, 767] width 65 height 35
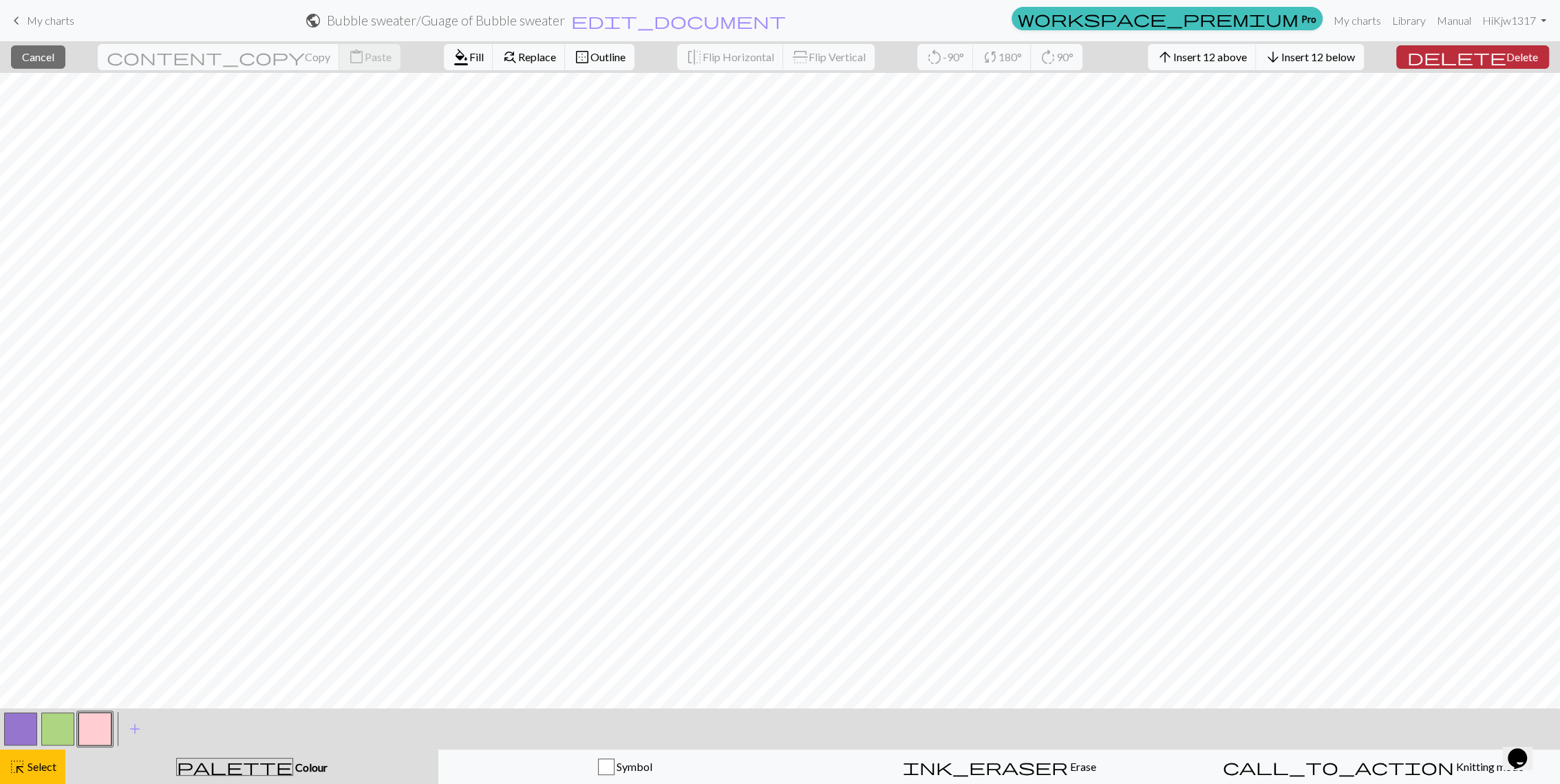
click at [1506, 61] on span "Delete" at bounding box center [1522, 56] width 32 height 13
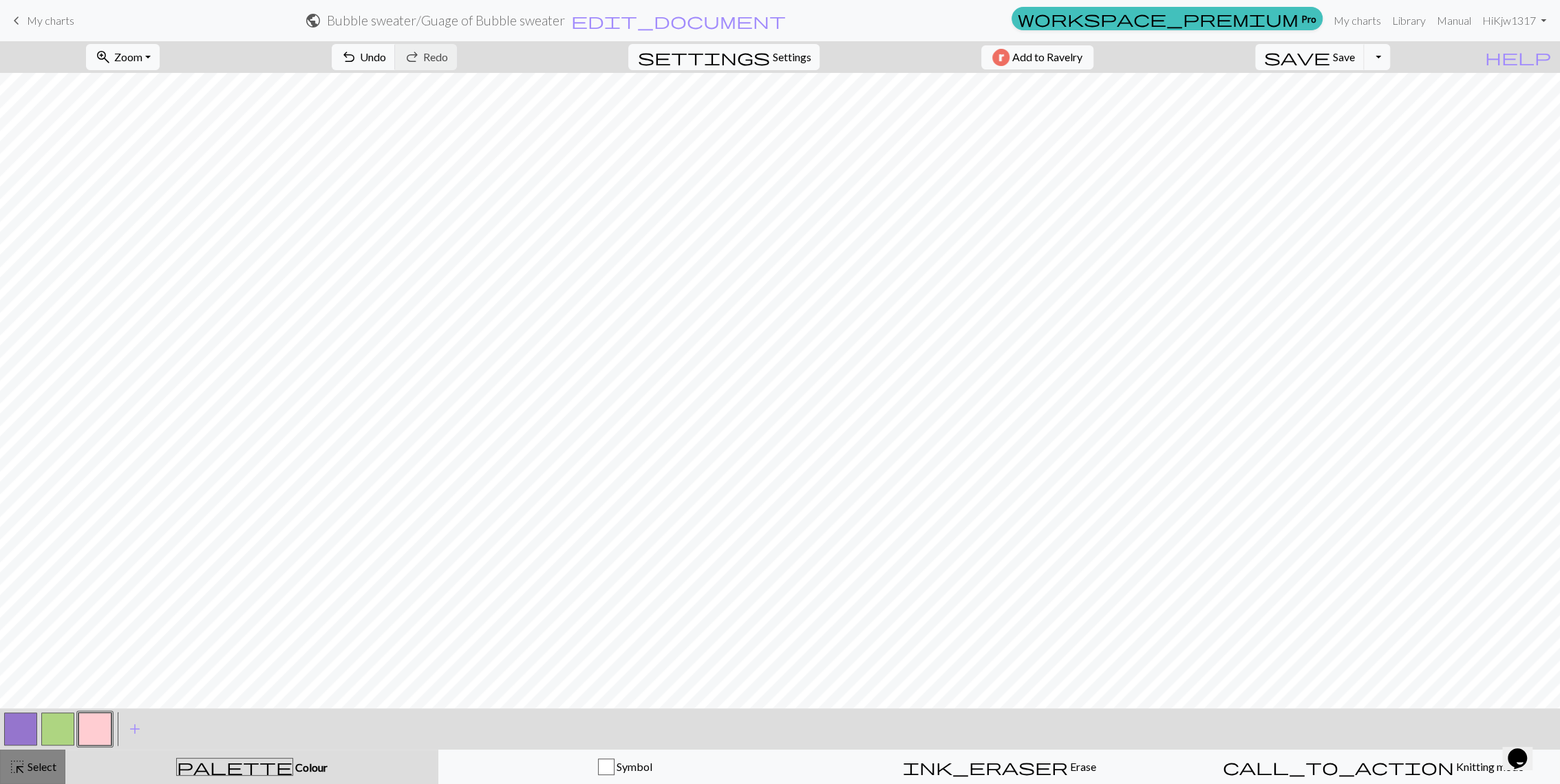
click at [11, 763] on span "highlight_alt" at bounding box center [17, 767] width 17 height 20
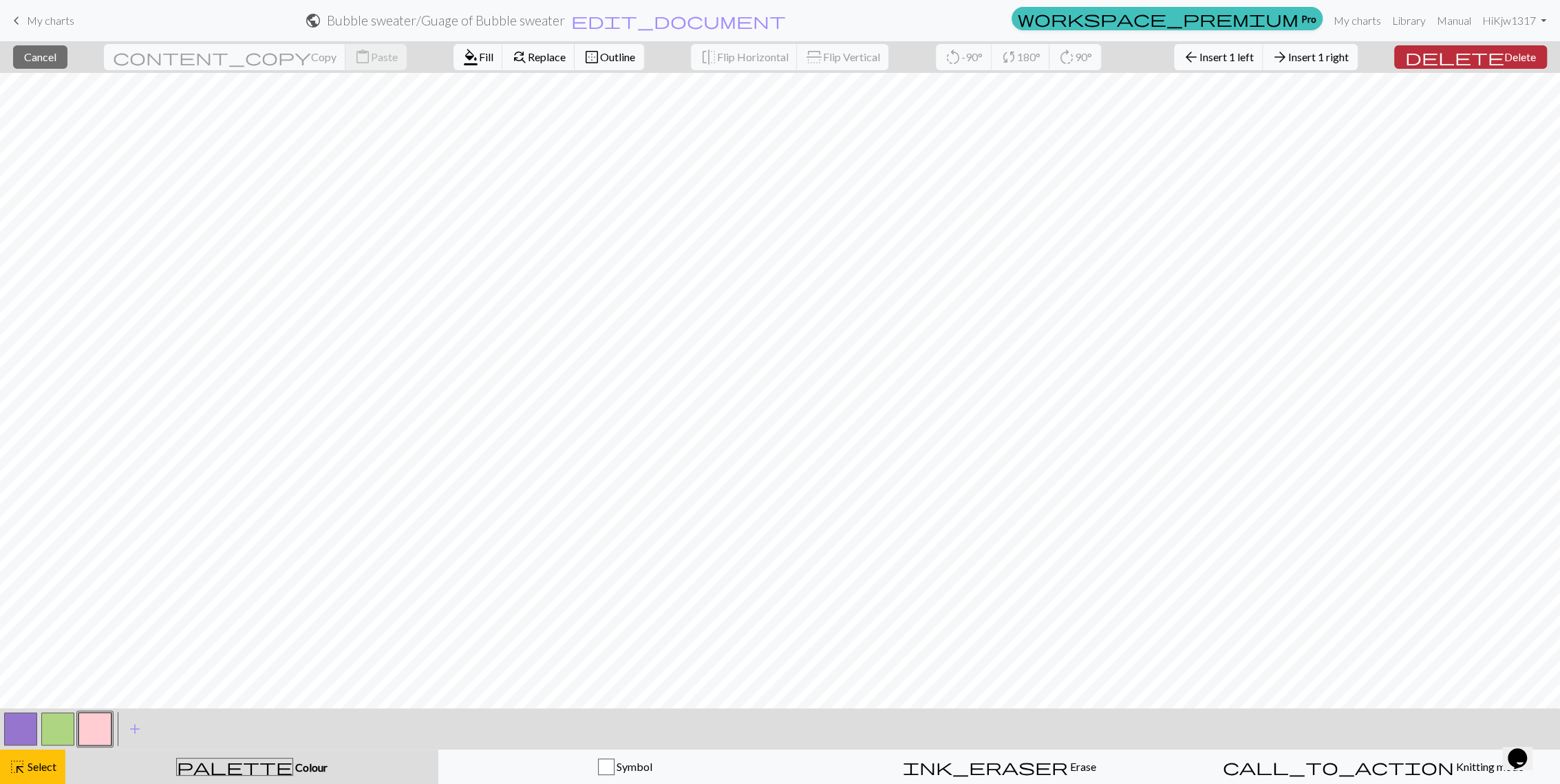
click at [1510, 58] on span "Delete" at bounding box center [1520, 56] width 32 height 13
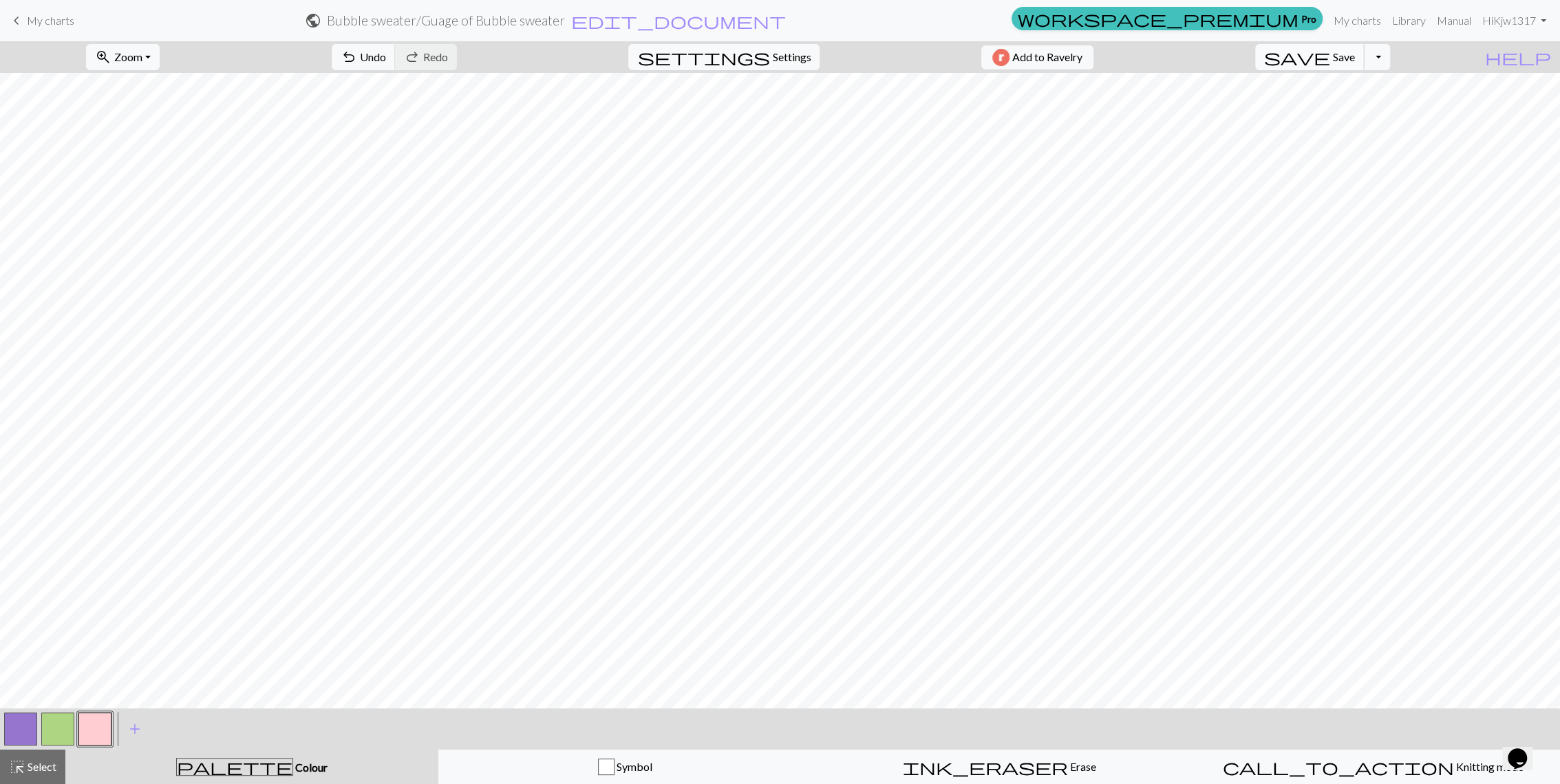
click at [1355, 51] on span "Save" at bounding box center [1344, 56] width 22 height 13
click at [1355, 59] on span "Save" at bounding box center [1344, 56] width 22 height 13
